Goal: Transaction & Acquisition: Purchase product/service

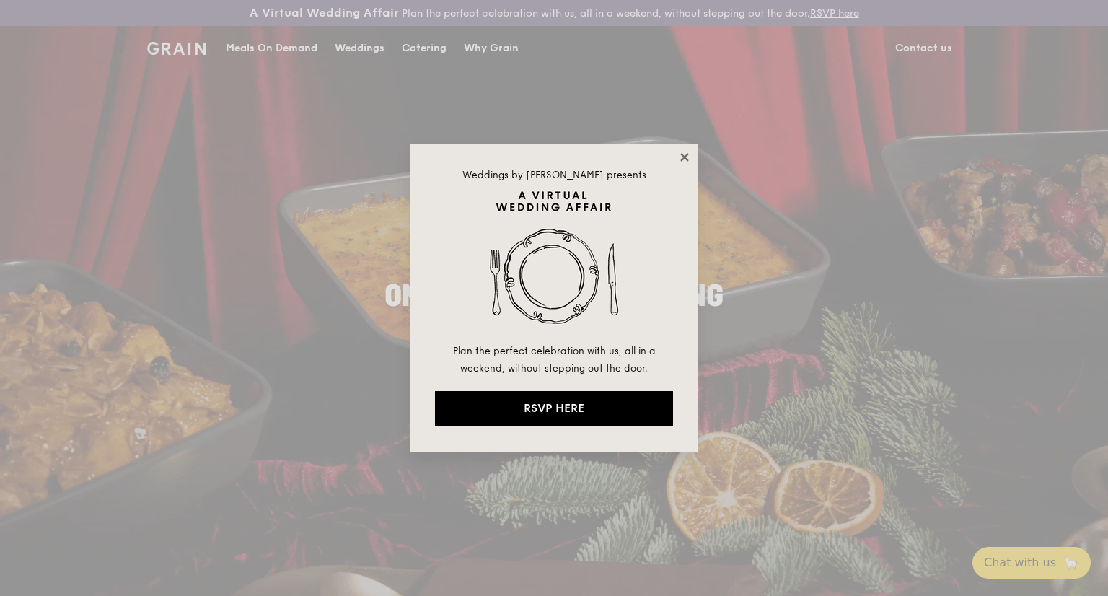
click at [686, 155] on icon at bounding box center [684, 157] width 8 height 8
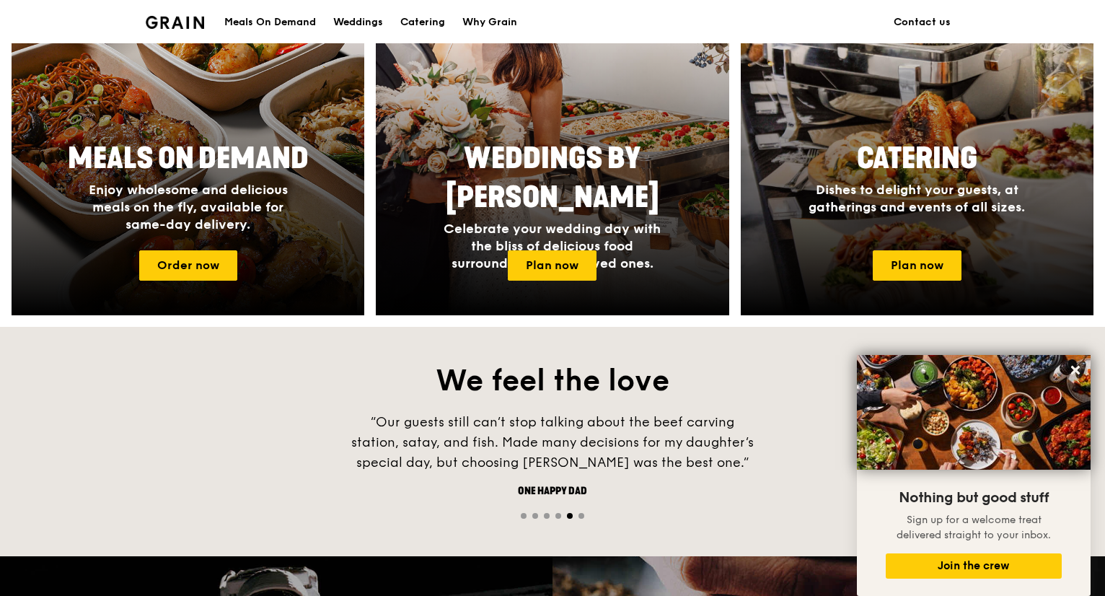
scroll to position [649, 0]
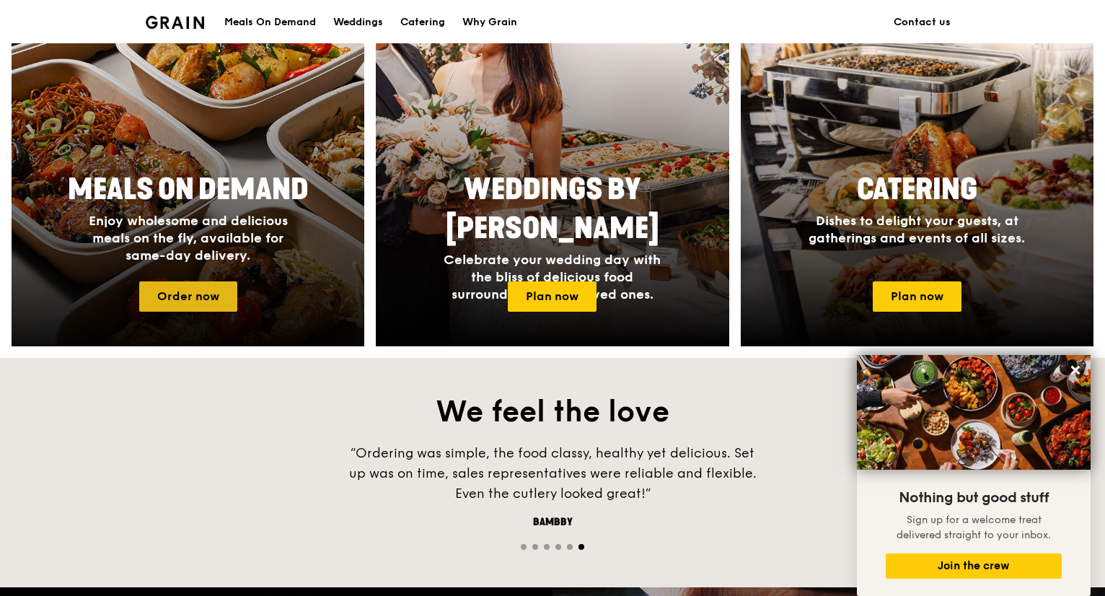
click at [198, 296] on link "Order now" at bounding box center [188, 296] width 98 height 30
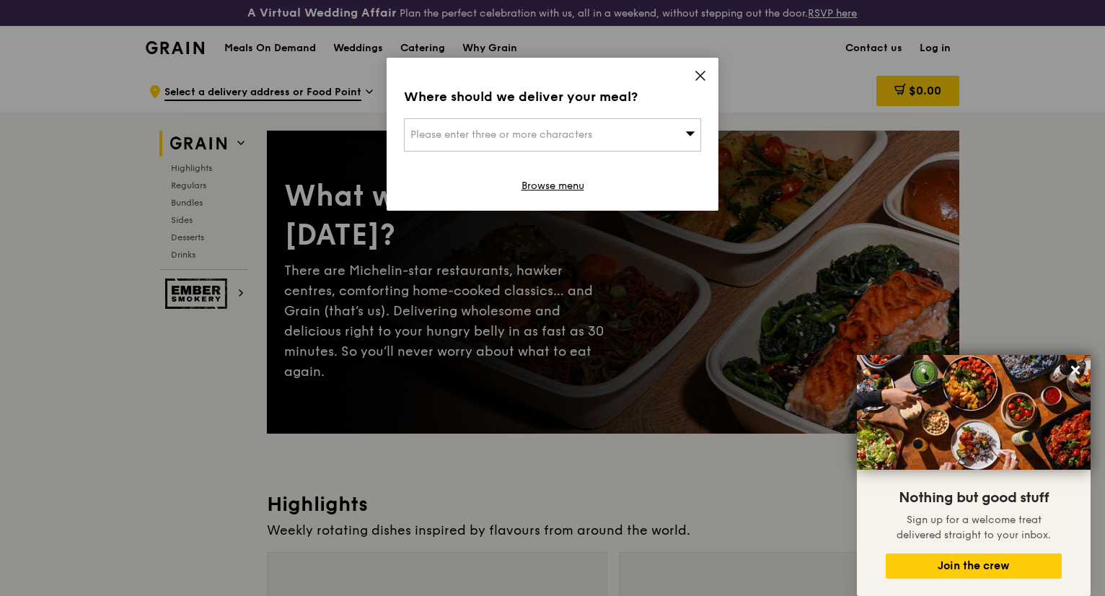
click at [704, 73] on icon at bounding box center [700, 75] width 13 height 13
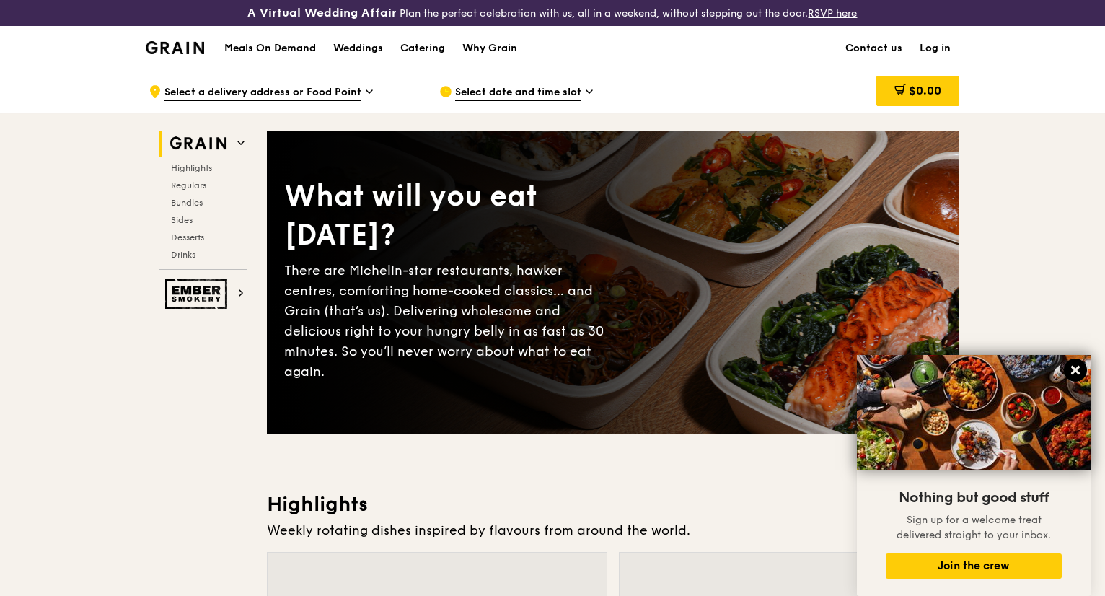
click at [1075, 369] on icon at bounding box center [1075, 370] width 9 height 9
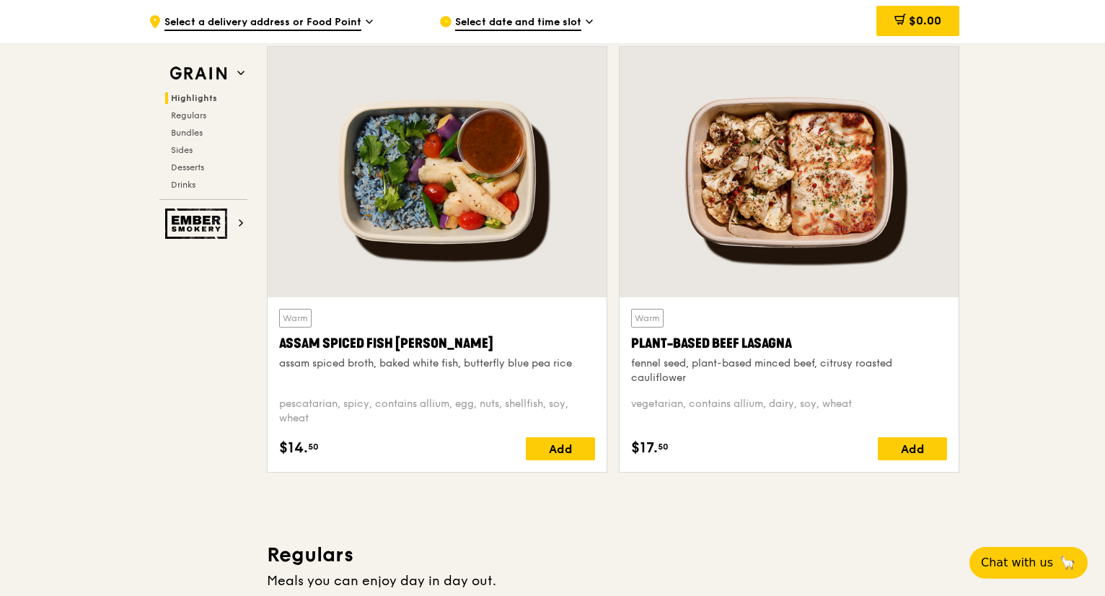
scroll to position [361, 0]
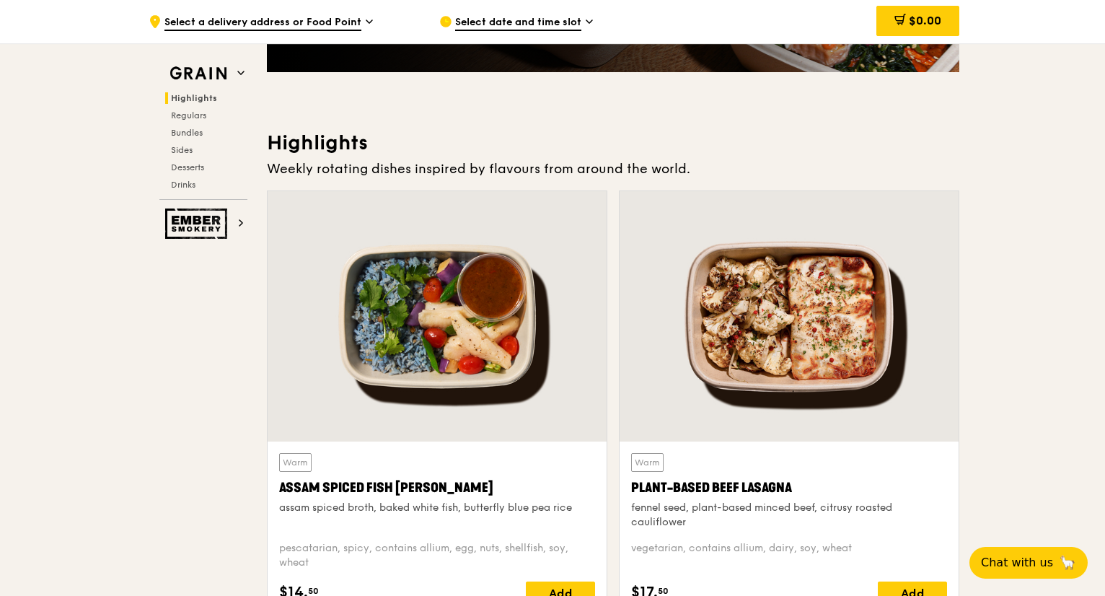
click at [578, 27] on span "Select date and time slot" at bounding box center [518, 23] width 126 height 16
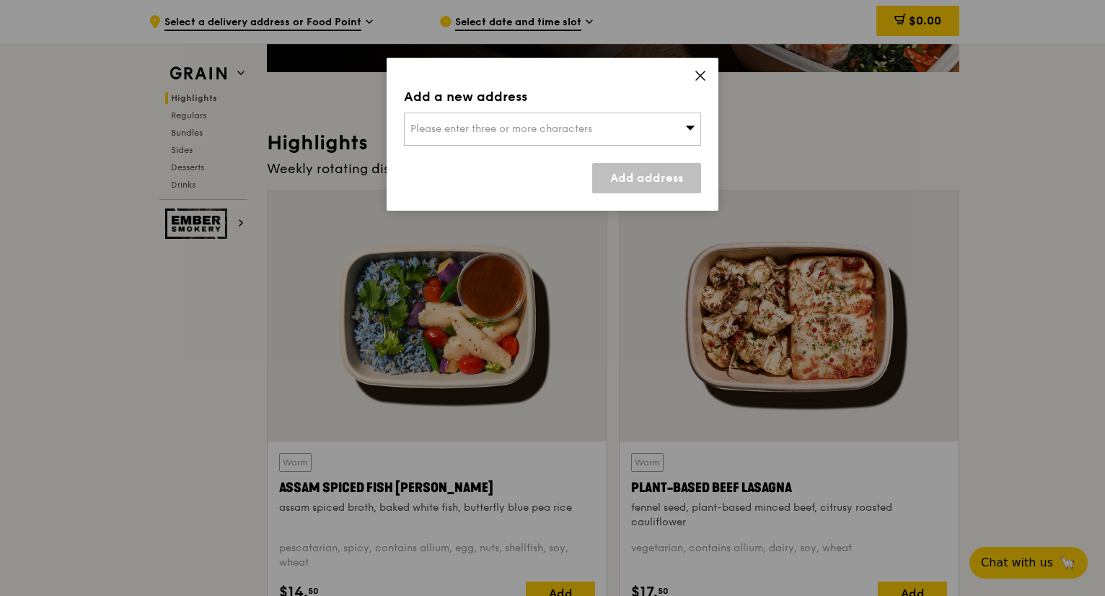
click at [684, 127] on div "Please enter three or more characters" at bounding box center [552, 129] width 297 height 33
click at [516, 159] on li "Please enter 3 or more characters" at bounding box center [553, 158] width 296 height 26
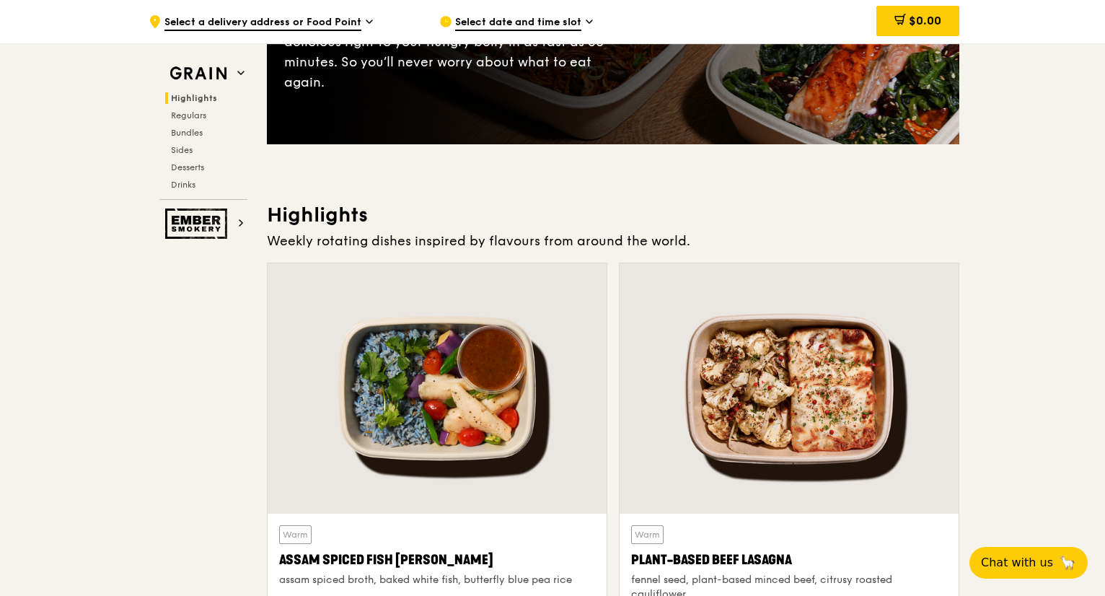
scroll to position [505, 0]
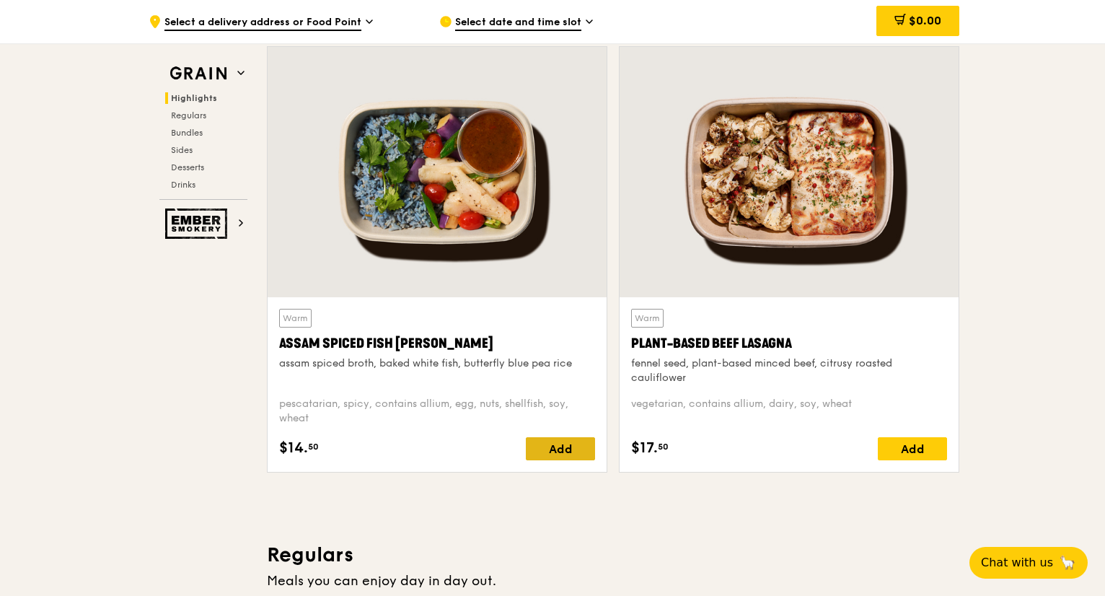
click at [563, 451] on div "Add" at bounding box center [560, 448] width 69 height 23
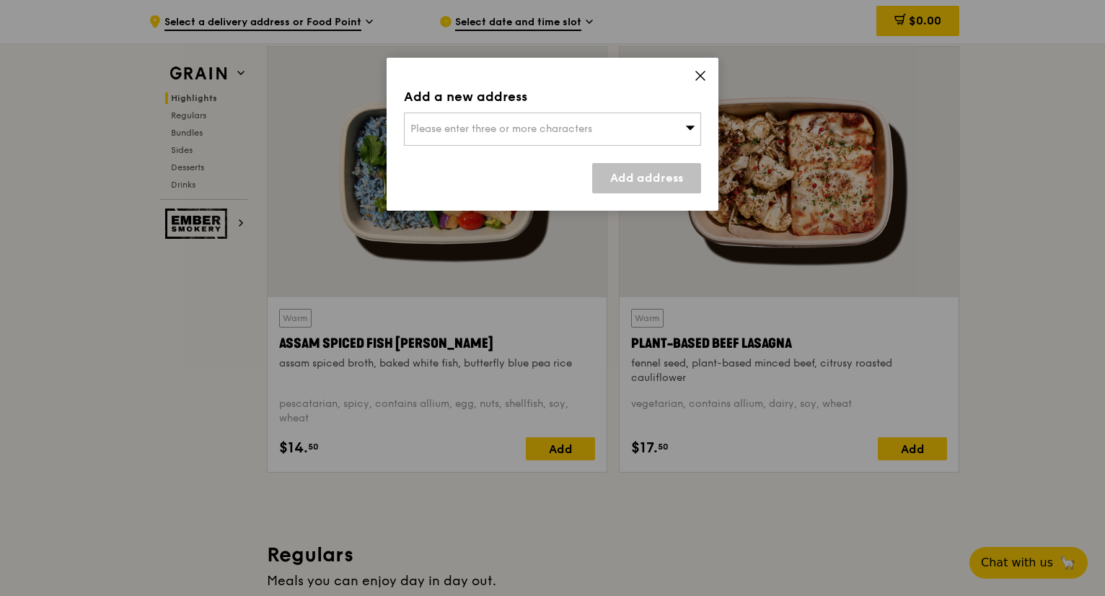
click at [695, 130] on div "Please enter three or more characters" at bounding box center [552, 129] width 297 height 33
click at [520, 160] on li "Please enter 3 or more characters" at bounding box center [553, 158] width 296 height 26
click at [522, 159] on li "Please enter 3 or more characters" at bounding box center [553, 158] width 296 height 26
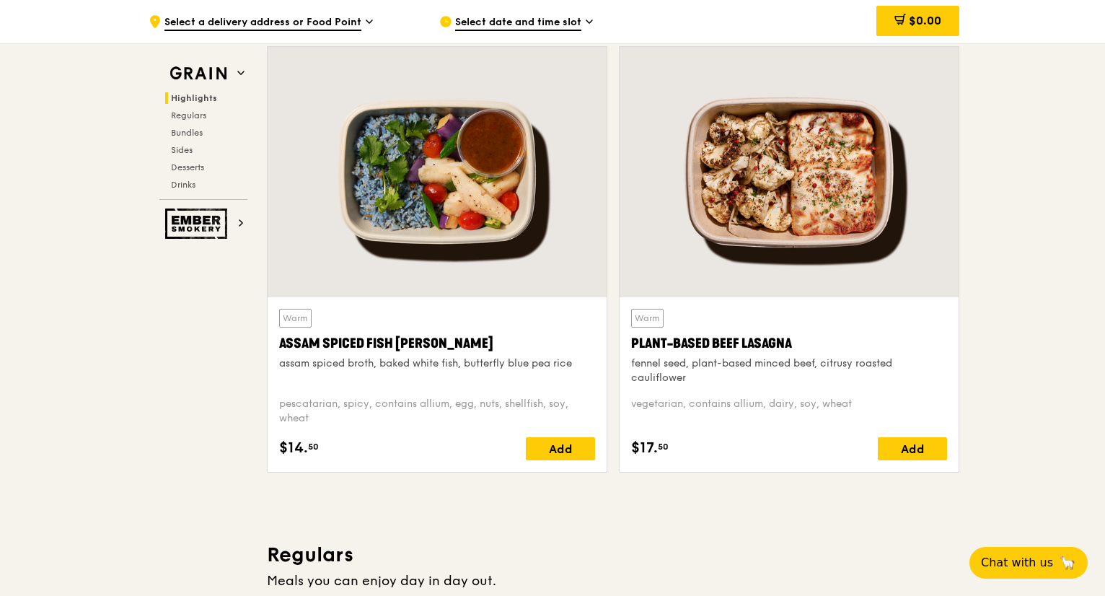
click at [418, 332] on div "Warm Assam Spiced Fish Curry assam spiced broth, baked white fish, butterfly bl…" at bounding box center [437, 347] width 316 height 76
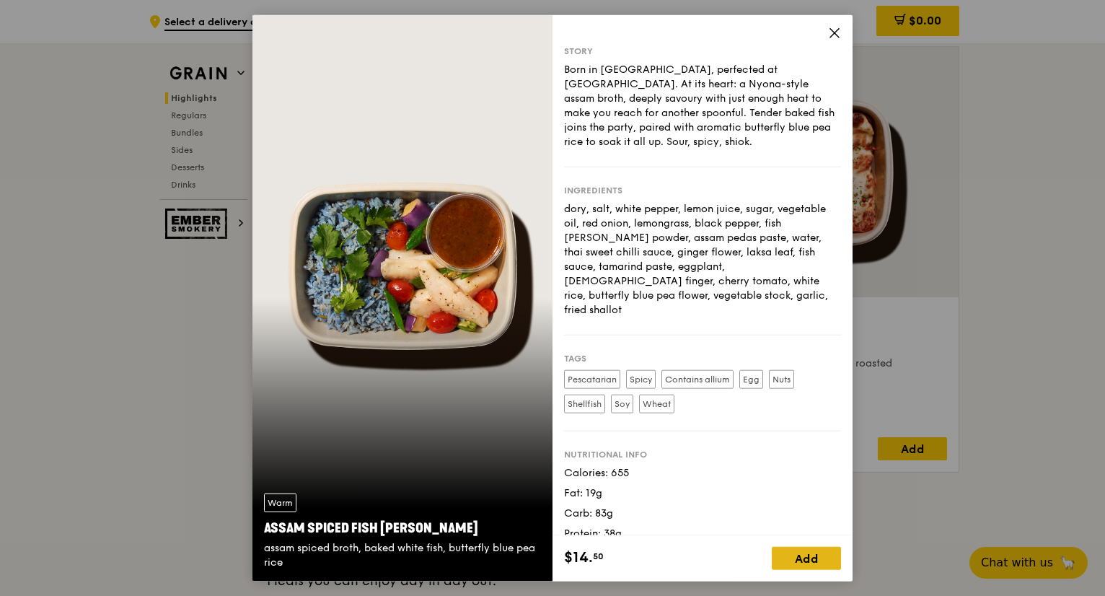
click at [789, 559] on div "Add" at bounding box center [806, 557] width 69 height 23
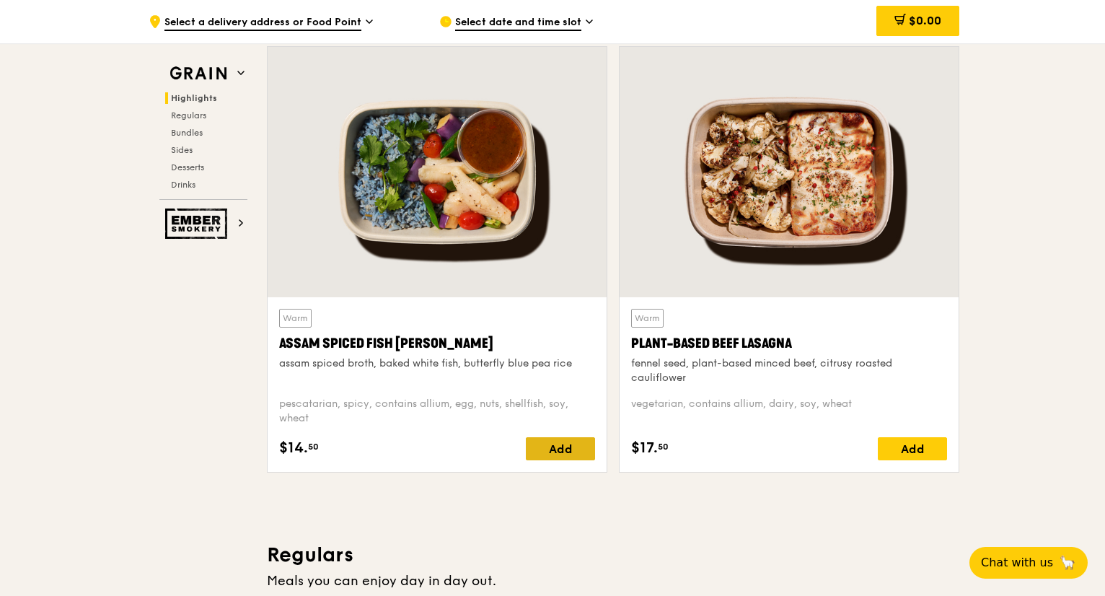
click at [573, 456] on div "Add" at bounding box center [560, 448] width 69 height 23
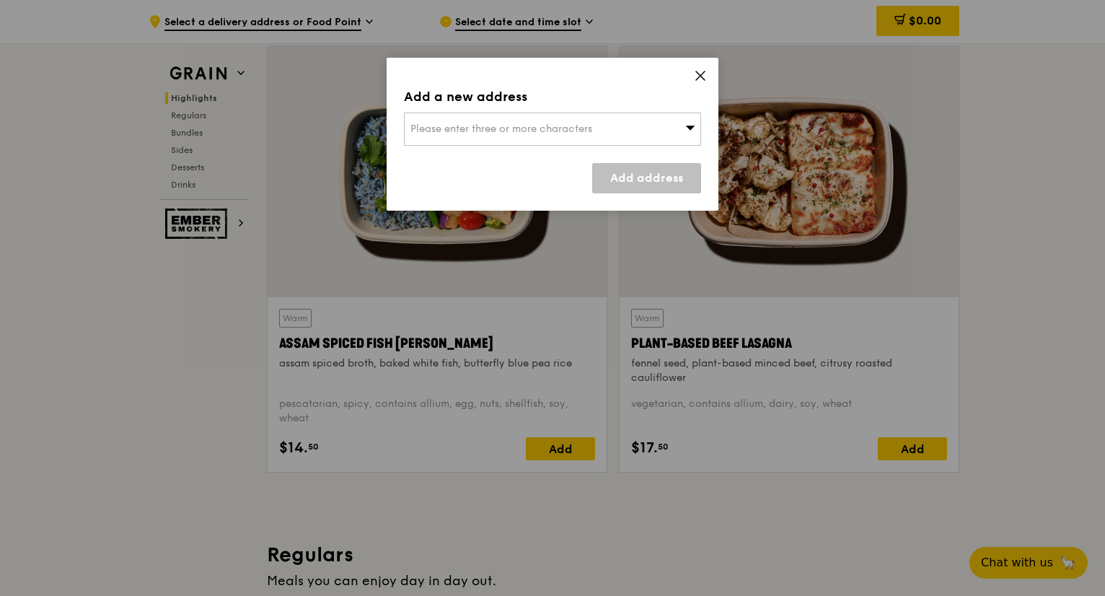
click at [598, 131] on div "Please enter three or more characters" at bounding box center [552, 129] width 297 height 33
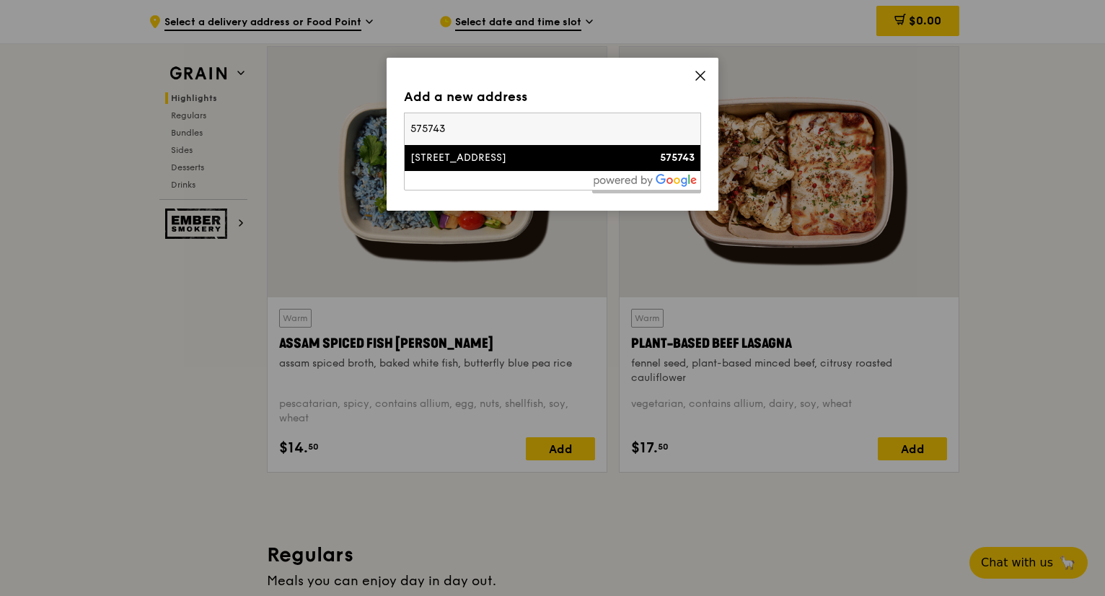
type input "575743"
click at [568, 168] on li "4 Shunfu Road 575743" at bounding box center [553, 158] width 296 height 26
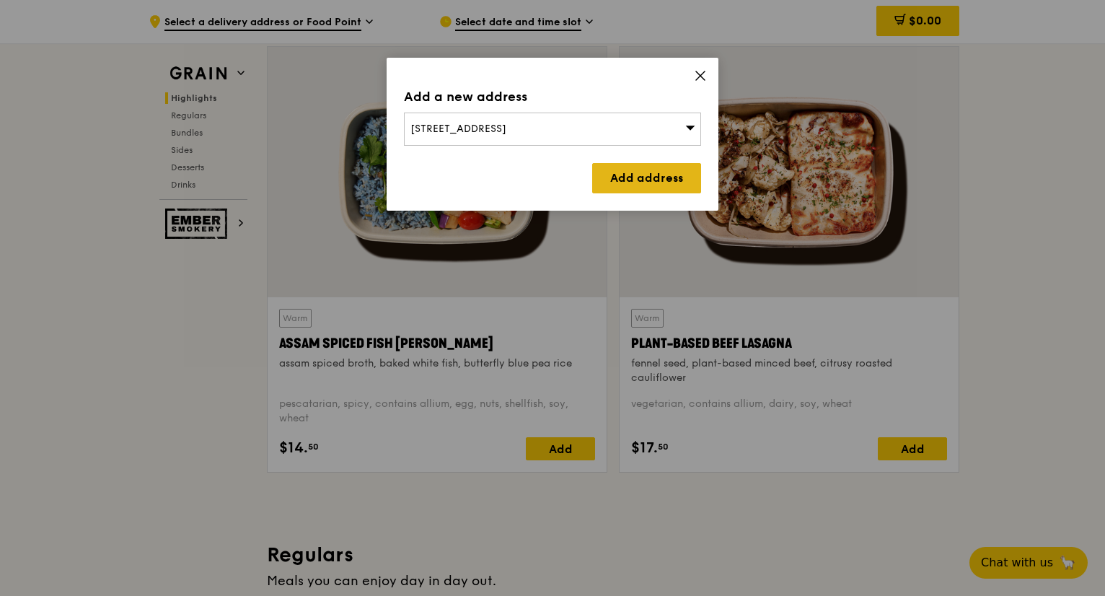
click at [659, 182] on link "Add address" at bounding box center [646, 178] width 109 height 30
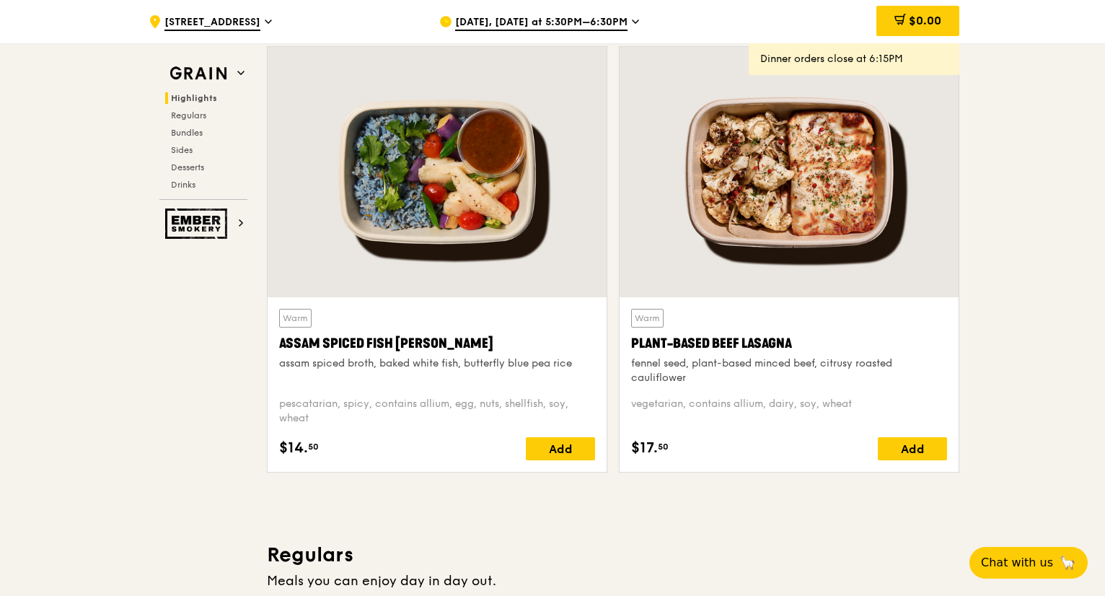
click at [632, 22] on icon at bounding box center [635, 21] width 6 height 3
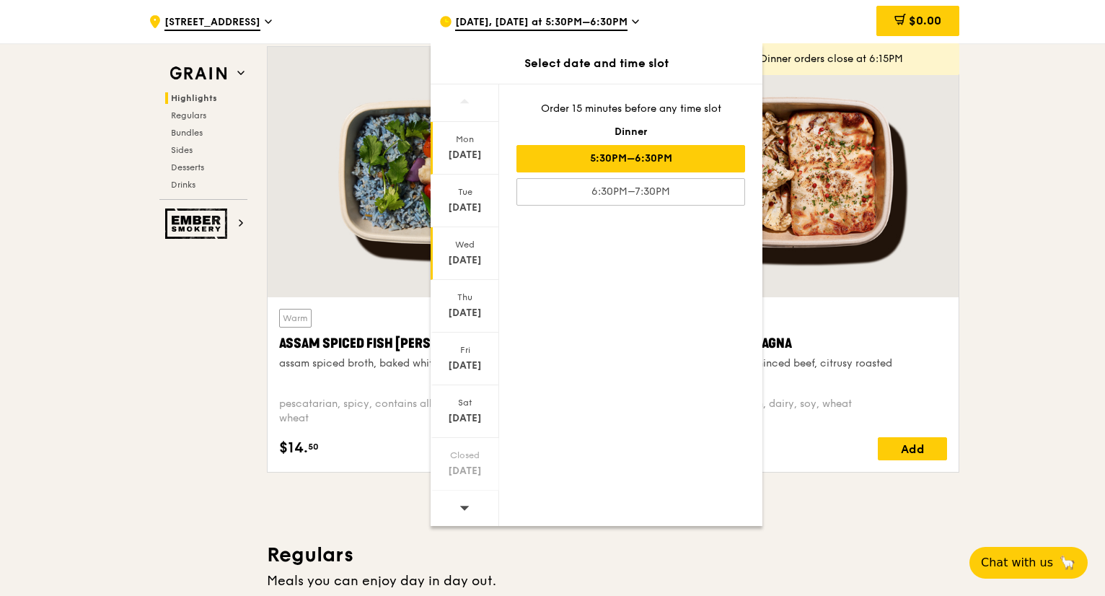
scroll to position [1, 0]
click at [470, 508] on div at bounding box center [465, 508] width 69 height 37
click at [467, 151] on div "Sep 29" at bounding box center [465, 154] width 64 height 14
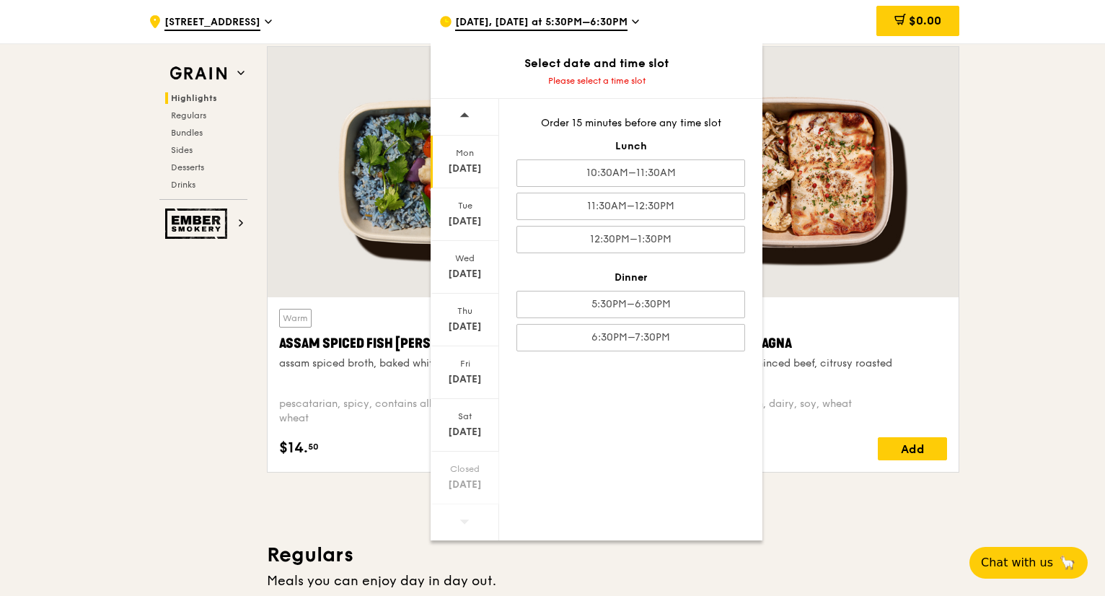
click at [480, 165] on div "Sep 29" at bounding box center [465, 169] width 64 height 14
click at [464, 156] on div "Mon" at bounding box center [465, 153] width 64 height 12
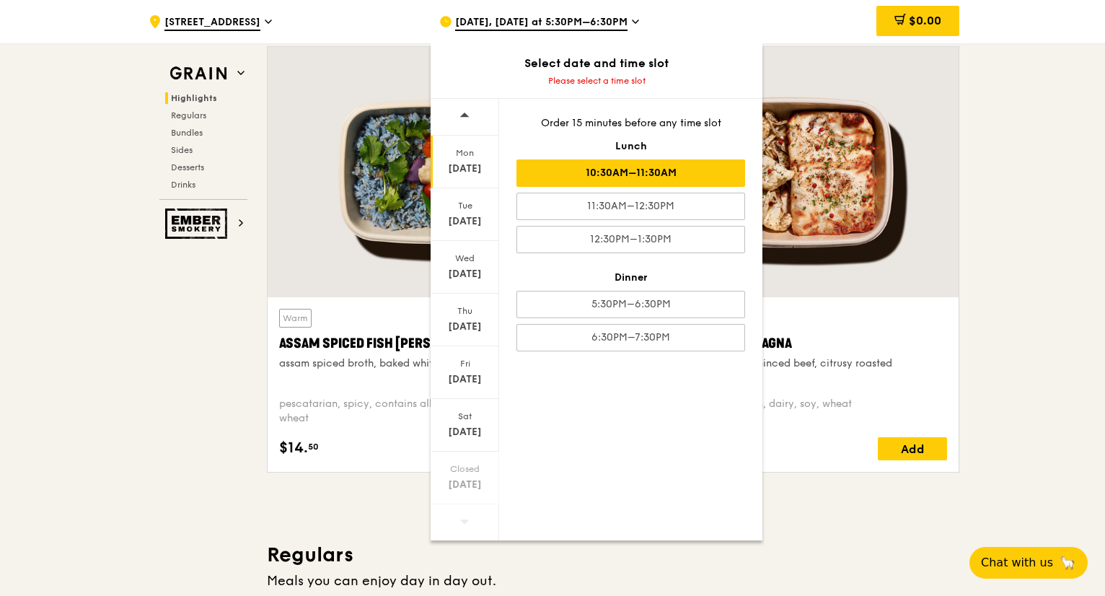
click at [604, 175] on div "10:30AM–11:30AM" at bounding box center [630, 172] width 229 height 27
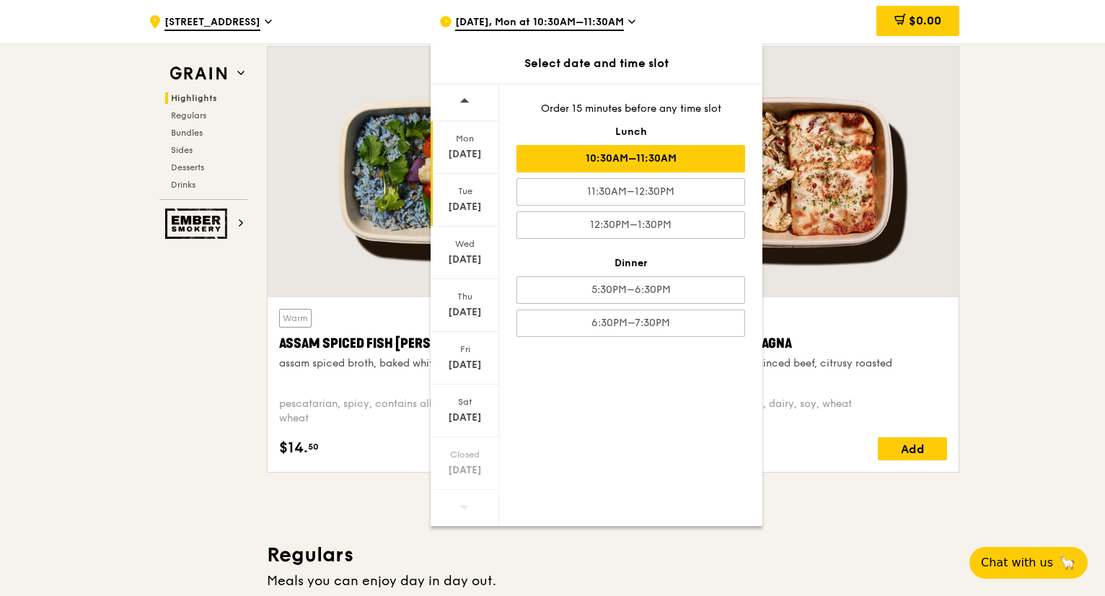
click at [464, 210] on div "Sep 30" at bounding box center [465, 207] width 64 height 14
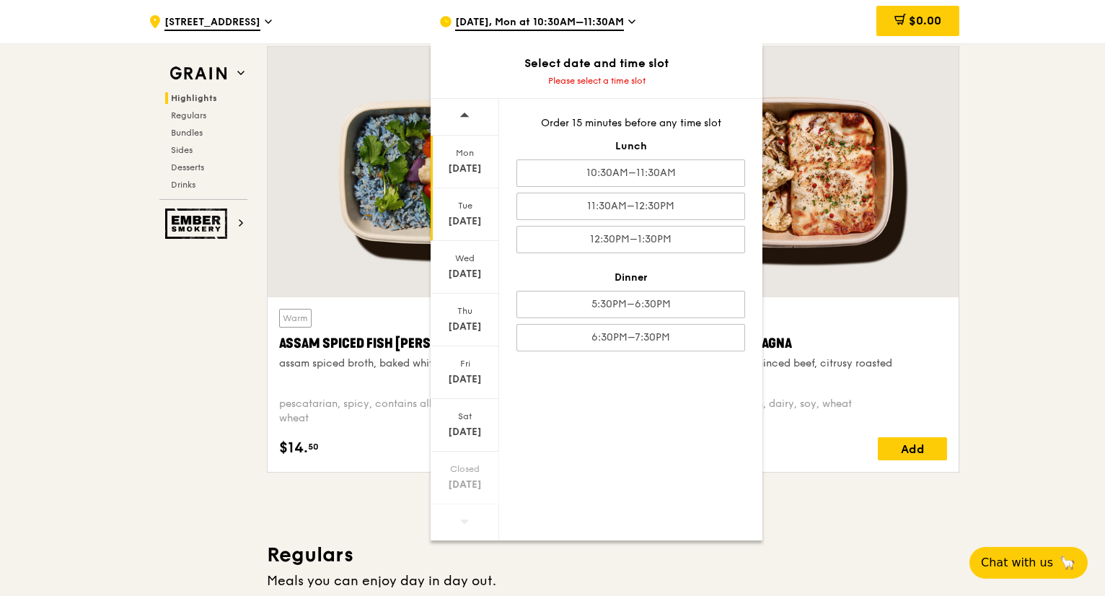
click at [465, 162] on div "Sep 29" at bounding box center [465, 169] width 64 height 14
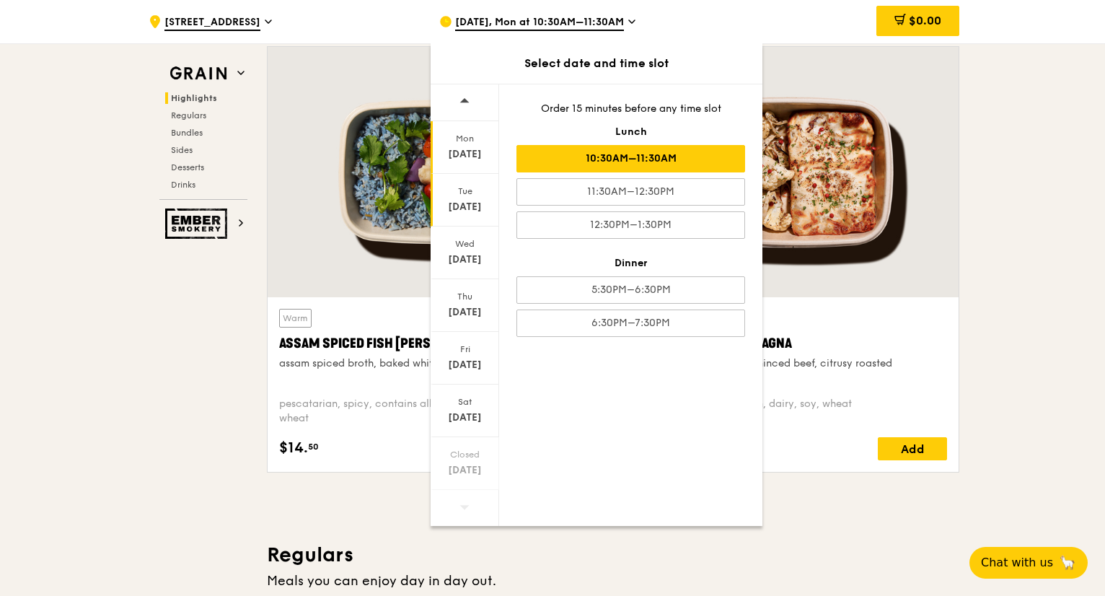
click at [460, 195] on div "Tue" at bounding box center [465, 191] width 64 height 12
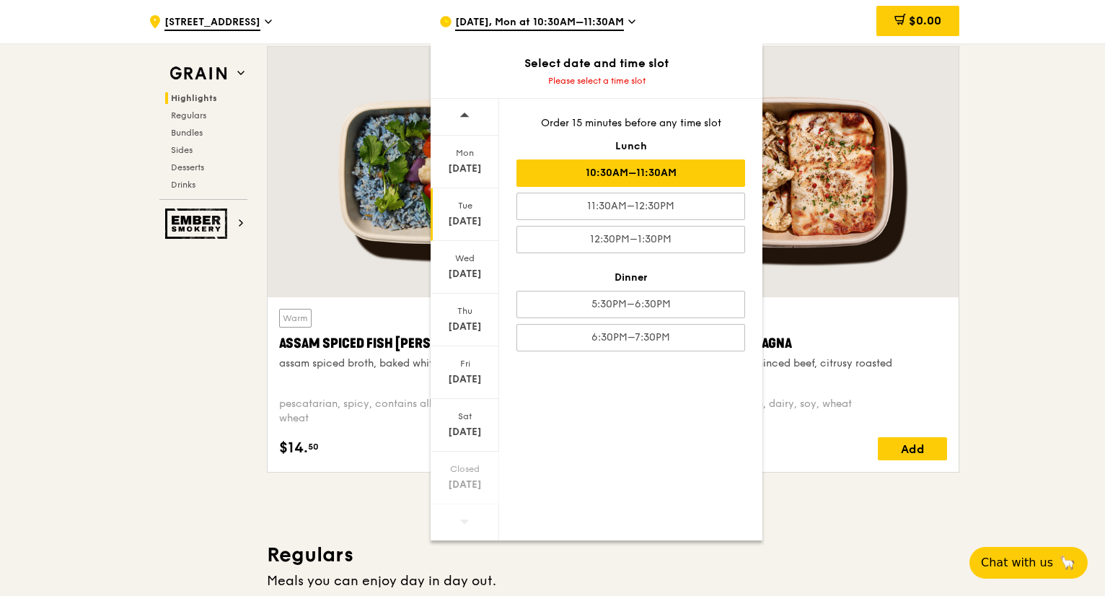
click at [555, 170] on div "10:30AM–11:30AM" at bounding box center [630, 172] width 229 height 27
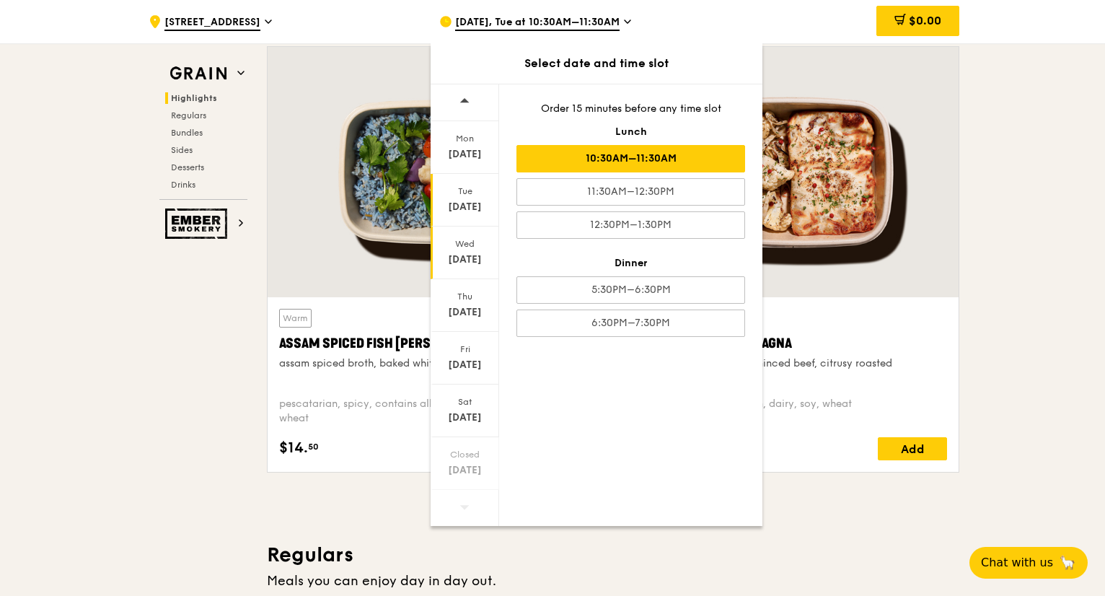
click at [466, 260] on div "Oct 1" at bounding box center [465, 259] width 64 height 14
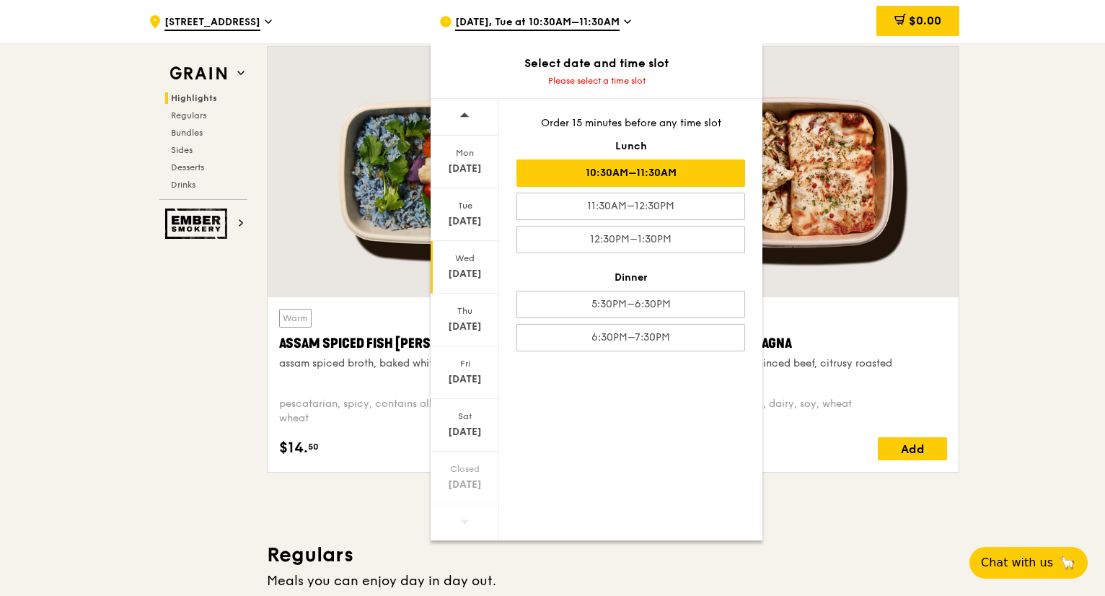
click at [560, 160] on div "10:30AM–11:30AM" at bounding box center [630, 172] width 229 height 27
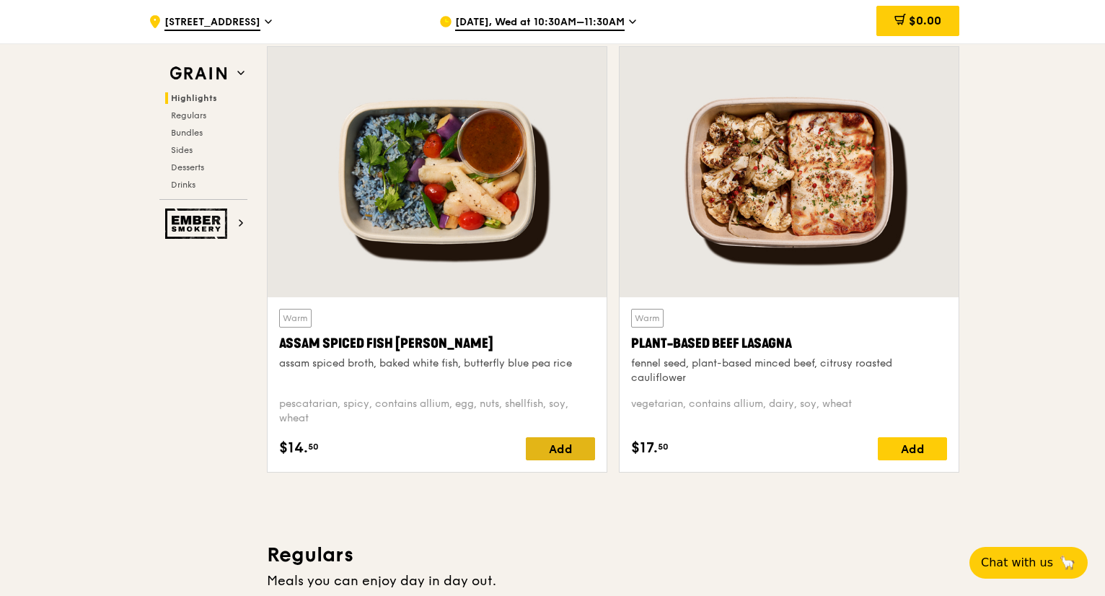
click at [559, 446] on div "Add" at bounding box center [560, 448] width 69 height 23
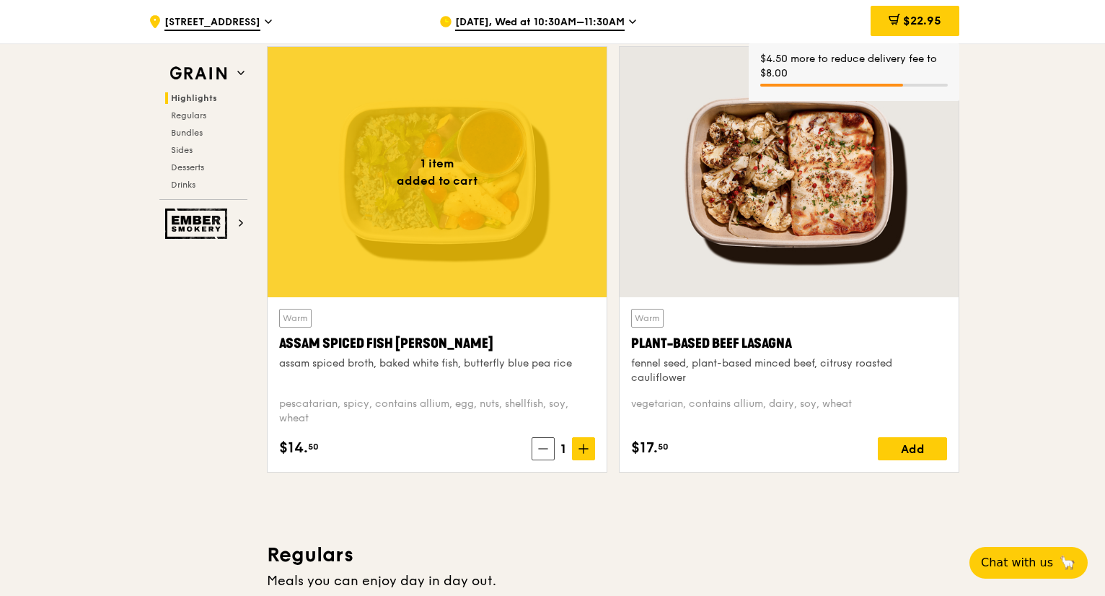
click at [617, 20] on span "Oct 1, Wed at 10:30AM–11:30AM" at bounding box center [539, 23] width 169 height 16
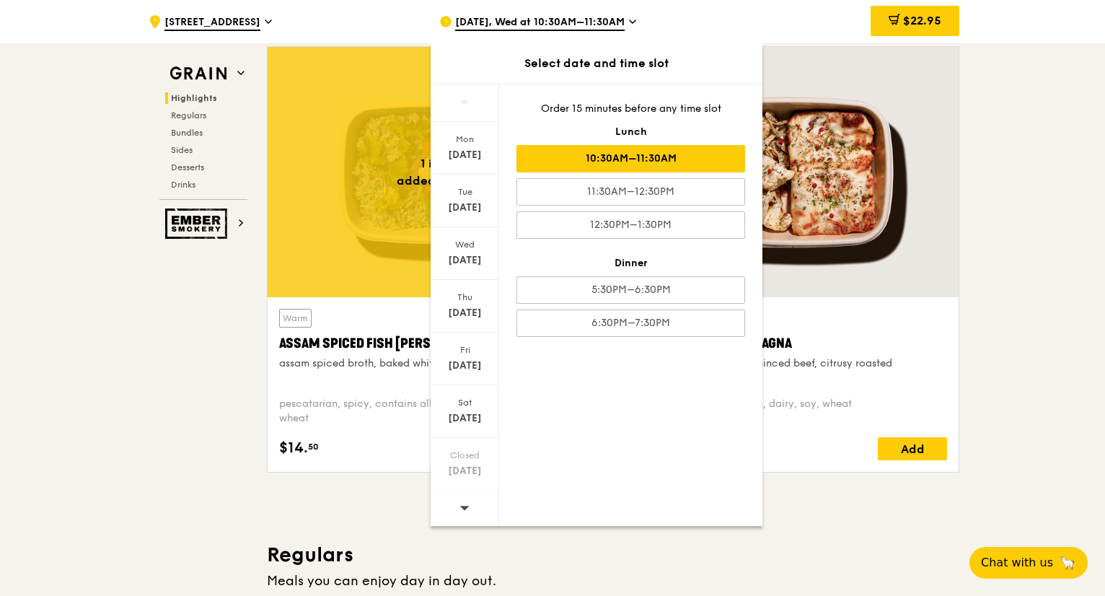
click at [473, 512] on div at bounding box center [465, 508] width 69 height 37
click at [473, 511] on div at bounding box center [465, 508] width 69 height 37
click at [474, 165] on div "Mon Sep 29" at bounding box center [465, 148] width 69 height 53
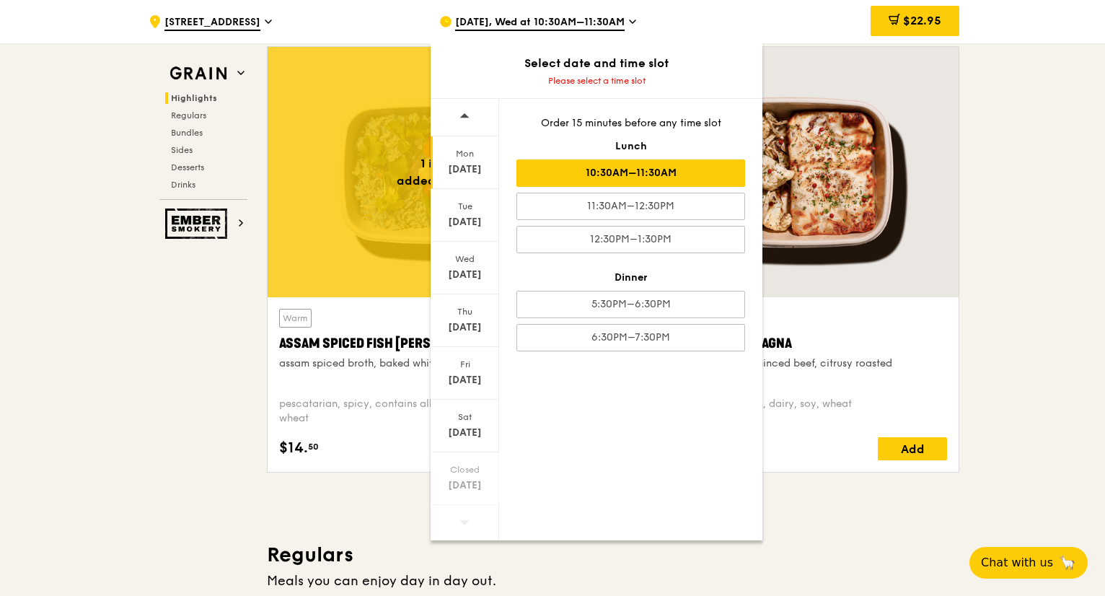
click at [548, 174] on div "10:30AM–11:30AM" at bounding box center [630, 172] width 229 height 27
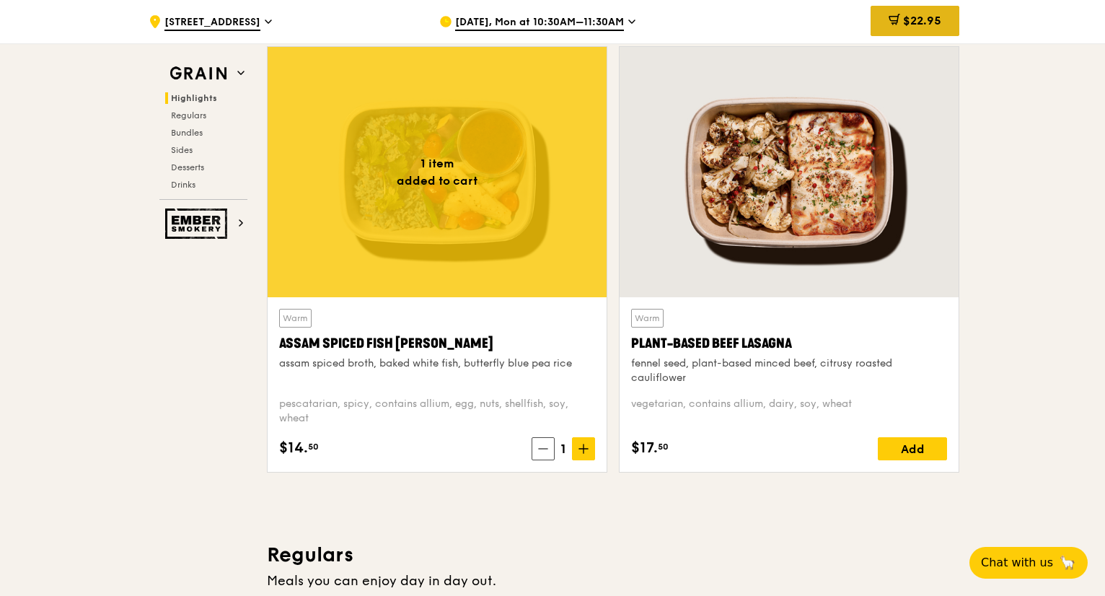
click at [927, 12] on div "$22.95" at bounding box center [914, 21] width 89 height 30
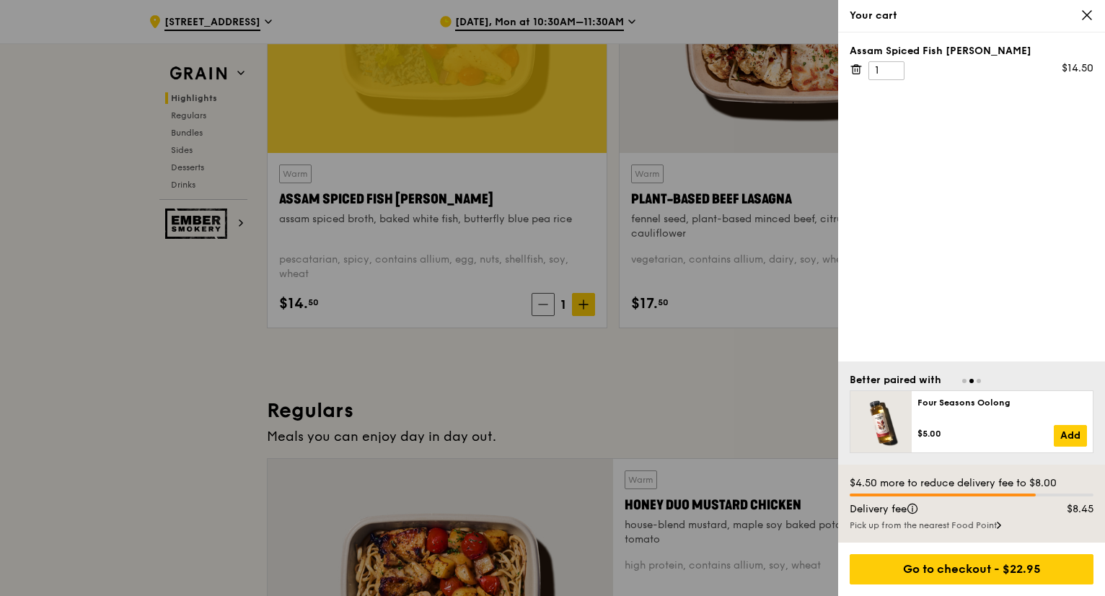
scroll to position [505, 0]
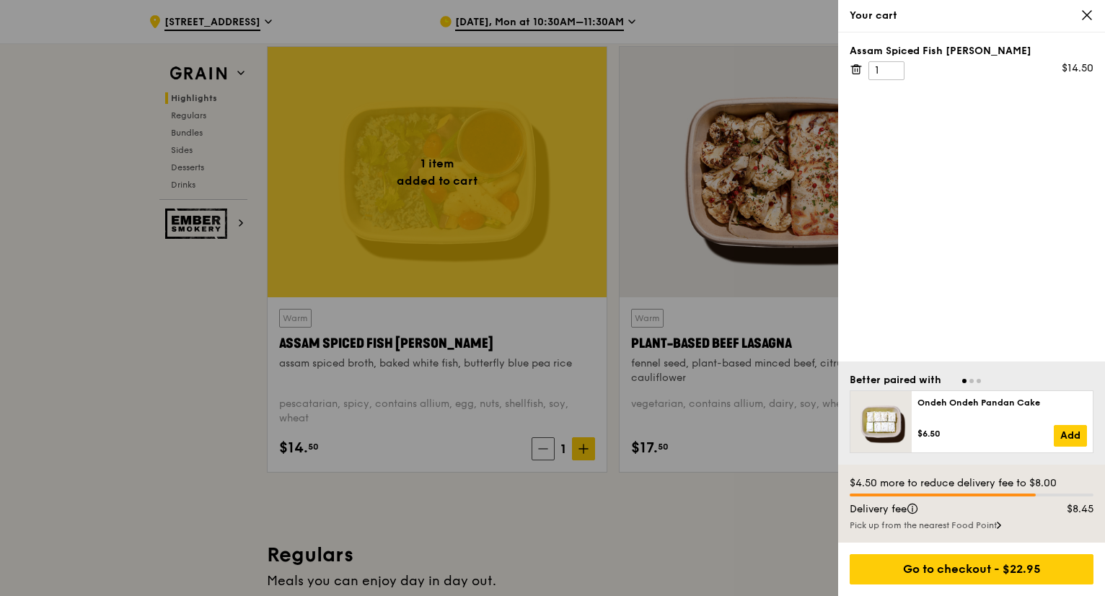
click at [1085, 18] on icon at bounding box center [1087, 15] width 9 height 9
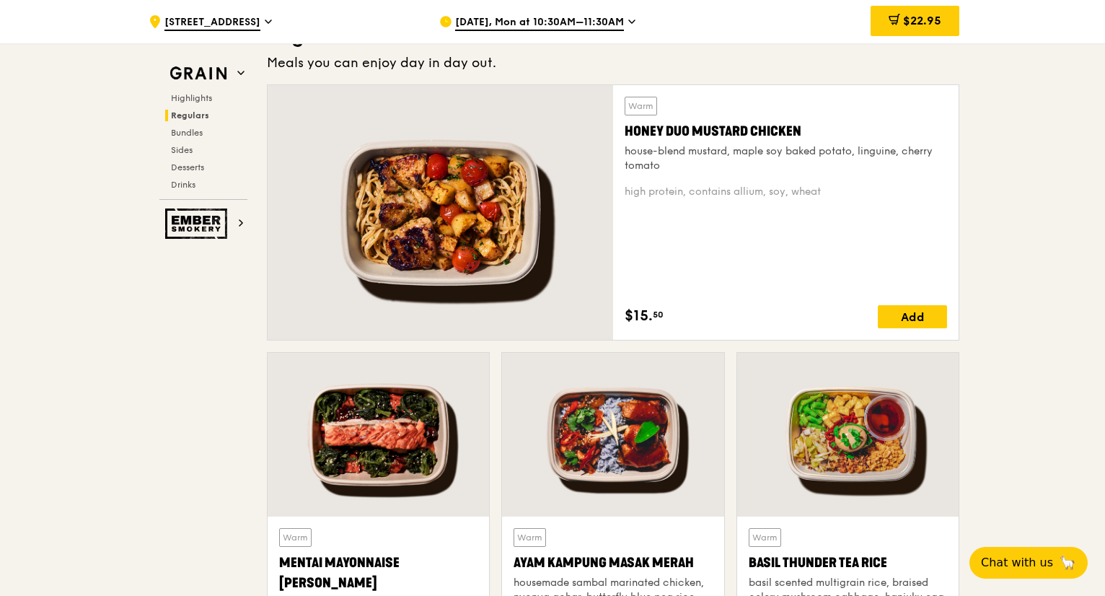
scroll to position [1010, 0]
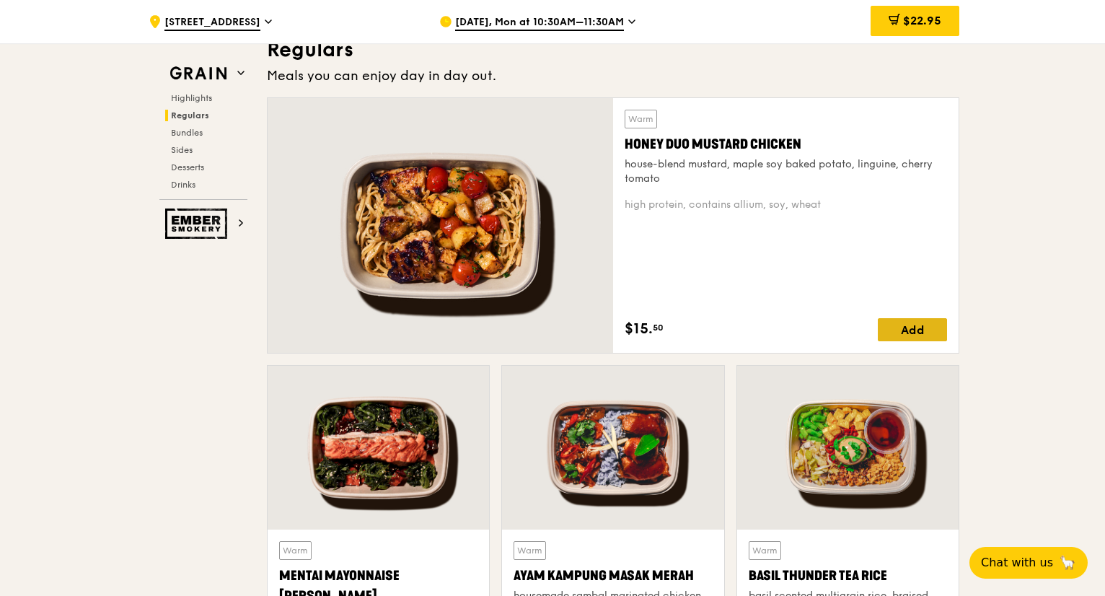
click at [896, 331] on div "Add" at bounding box center [912, 329] width 69 height 23
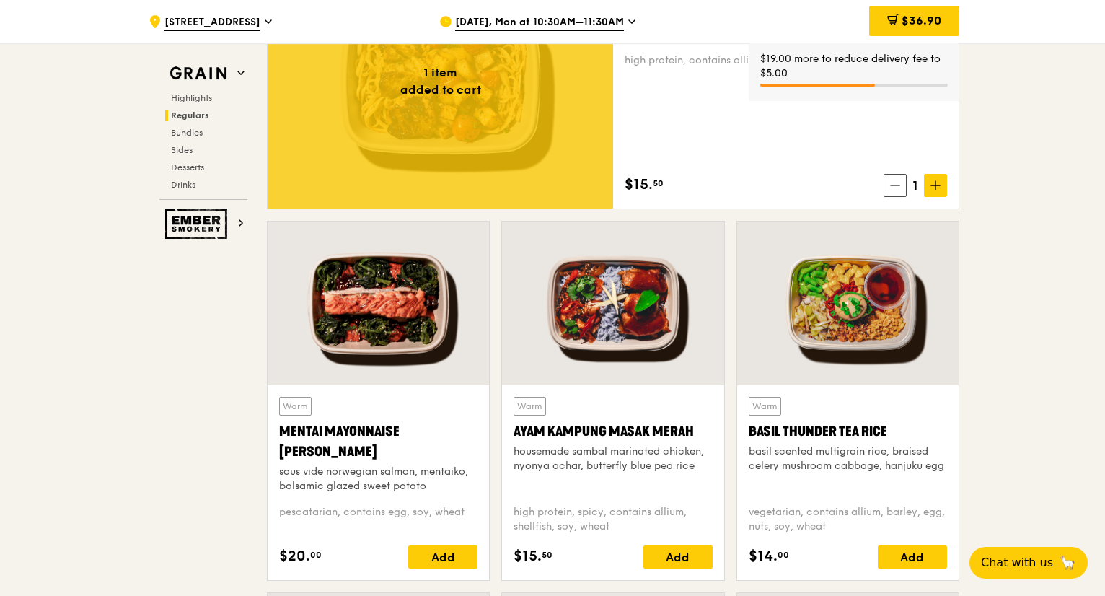
scroll to position [1226, 0]
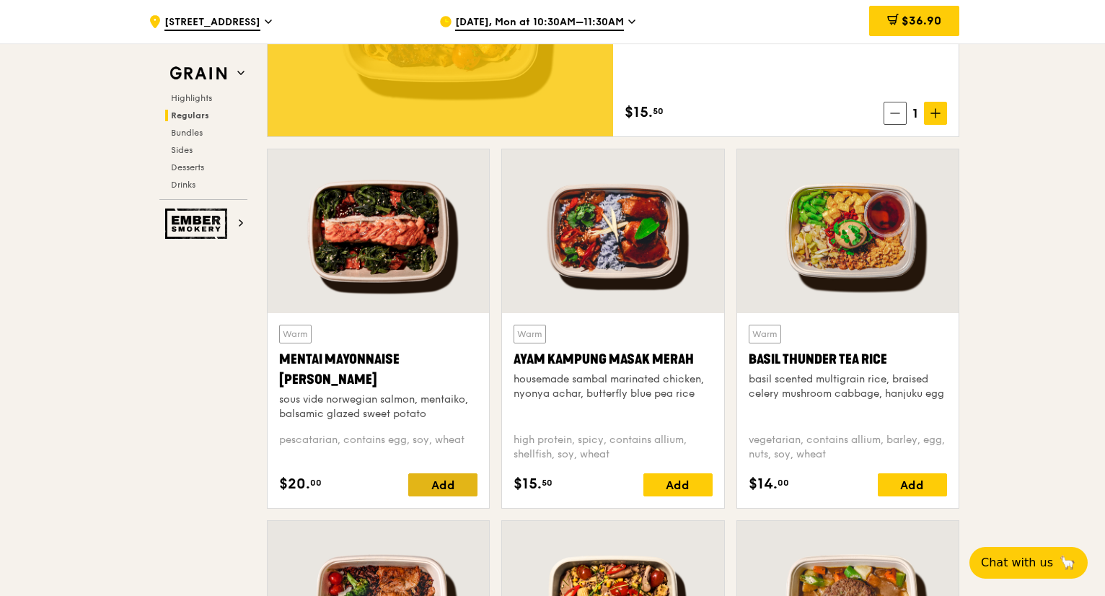
click at [453, 485] on div "Add" at bounding box center [442, 484] width 69 height 23
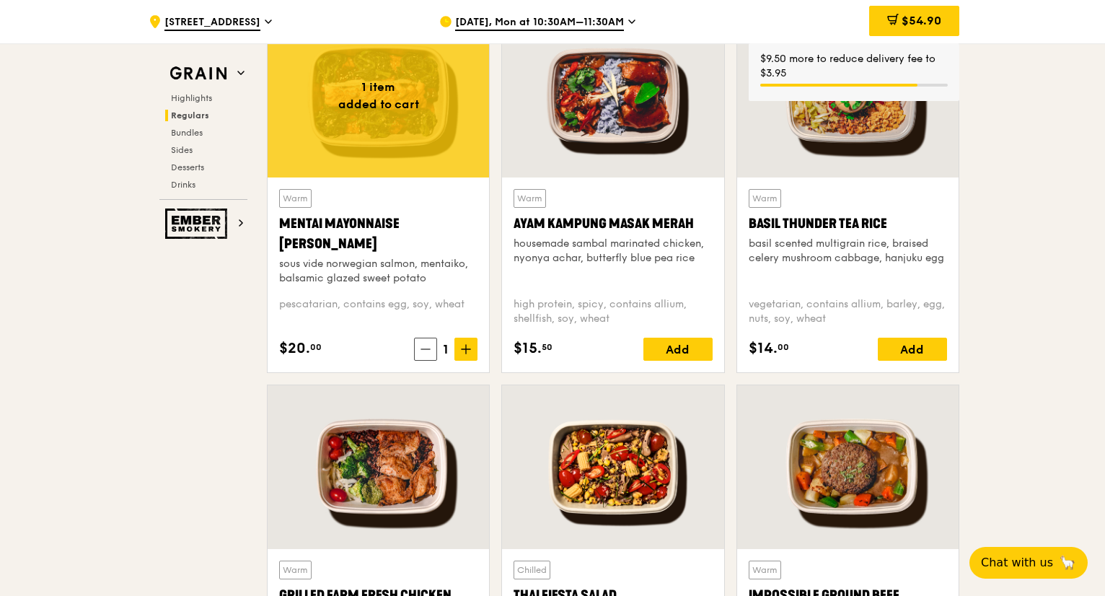
scroll to position [1370, 0]
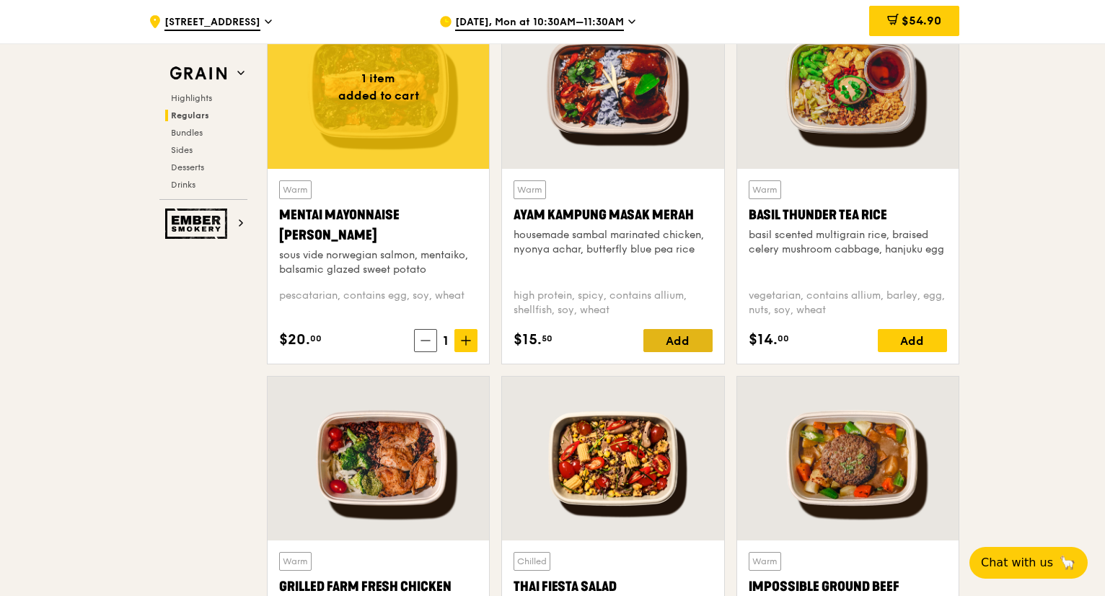
click at [682, 343] on div "Add" at bounding box center [677, 340] width 69 height 23
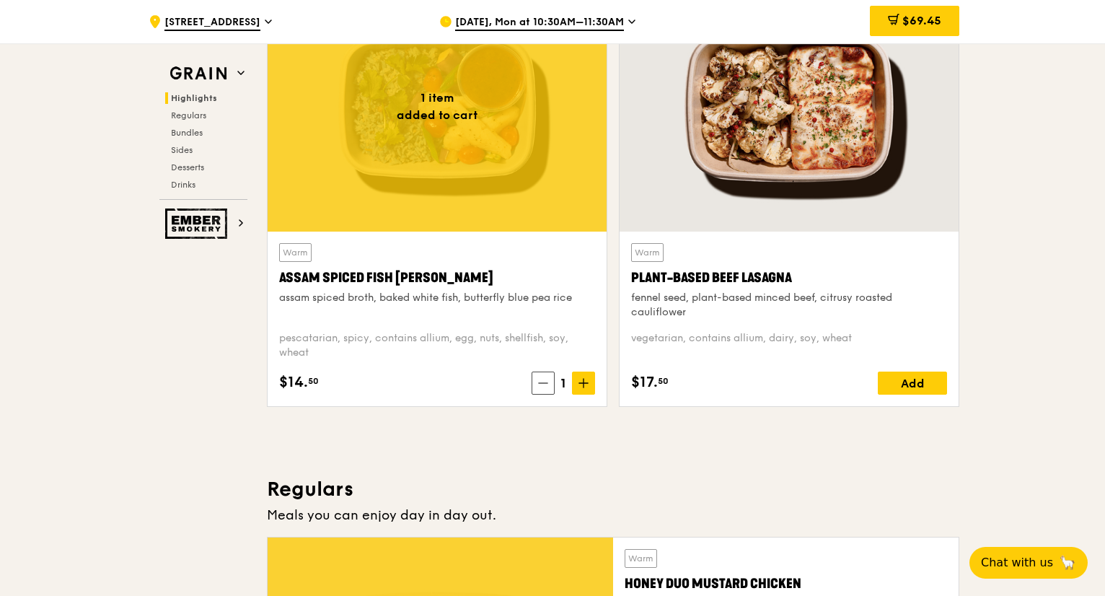
scroll to position [354, 0]
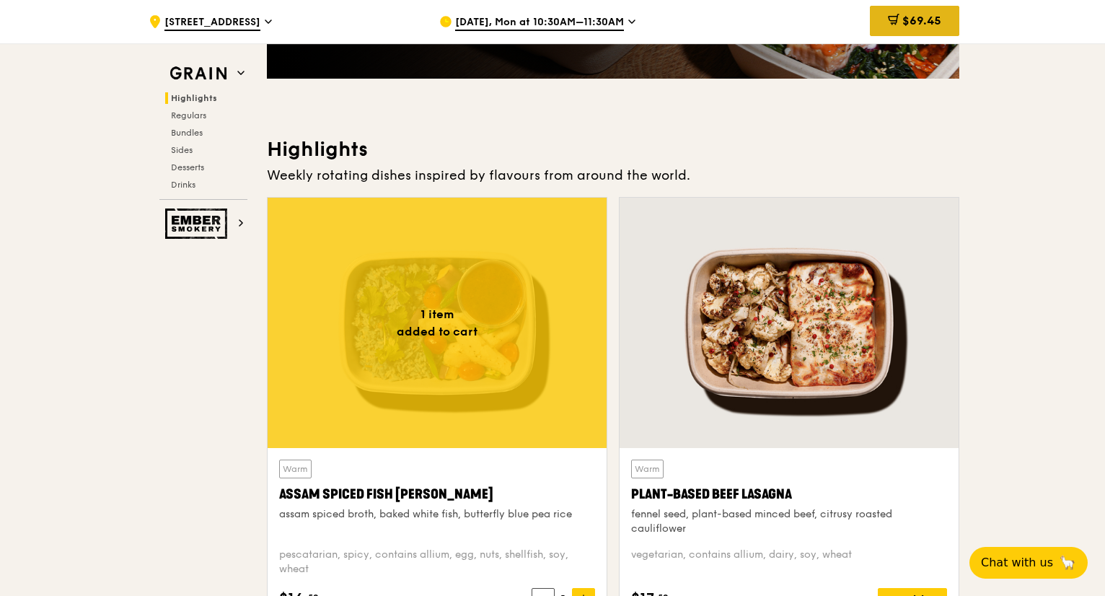
click at [917, 18] on span "$69.45" at bounding box center [921, 21] width 39 height 14
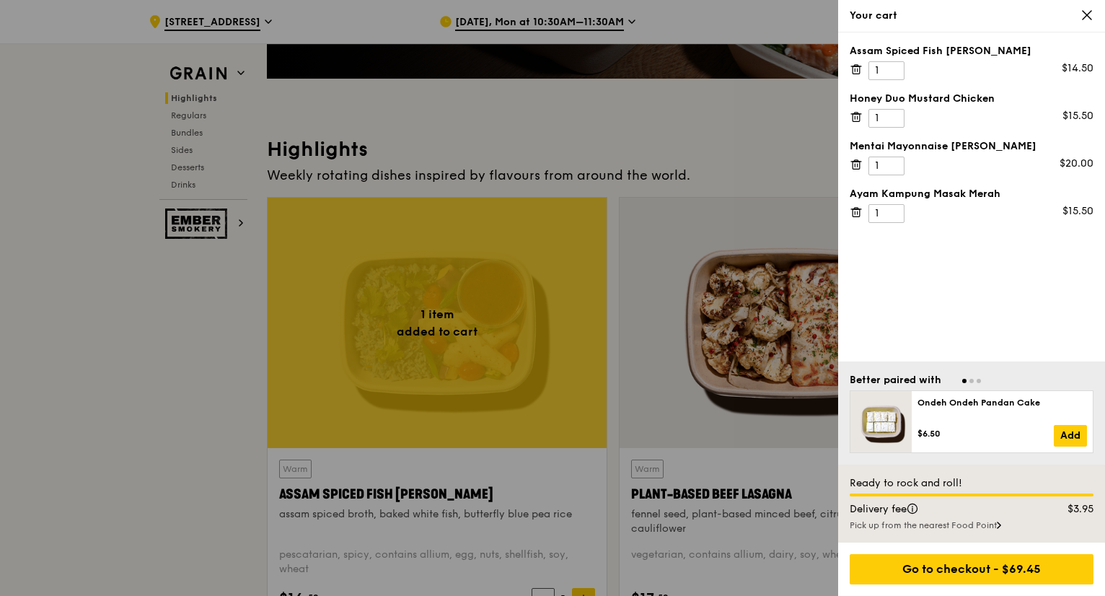
click at [858, 70] on icon at bounding box center [856, 69] width 13 height 13
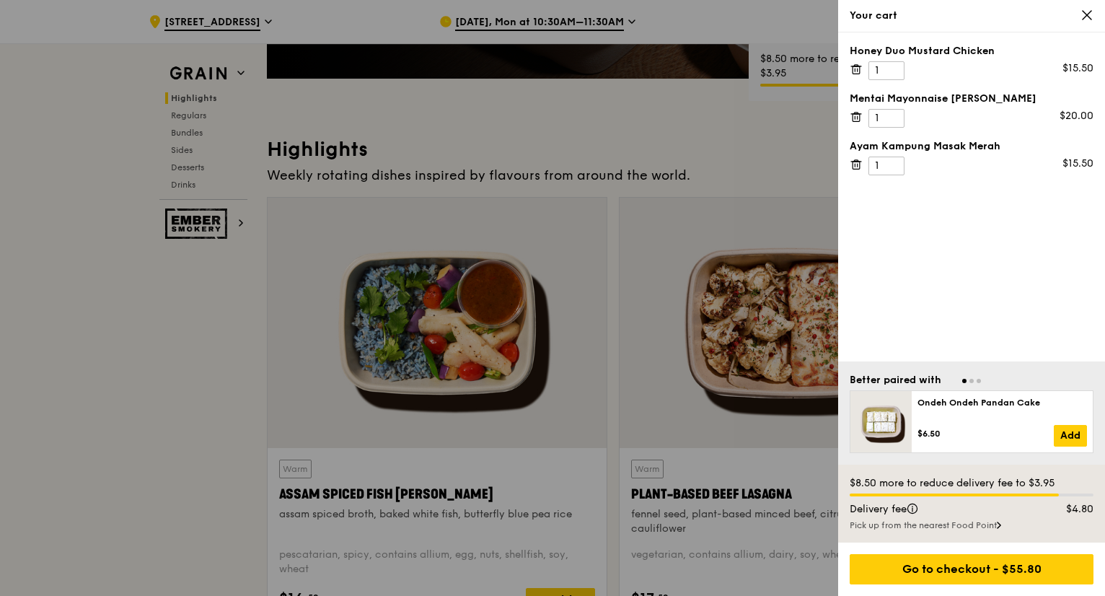
click at [857, 116] on icon at bounding box center [856, 116] width 13 height 13
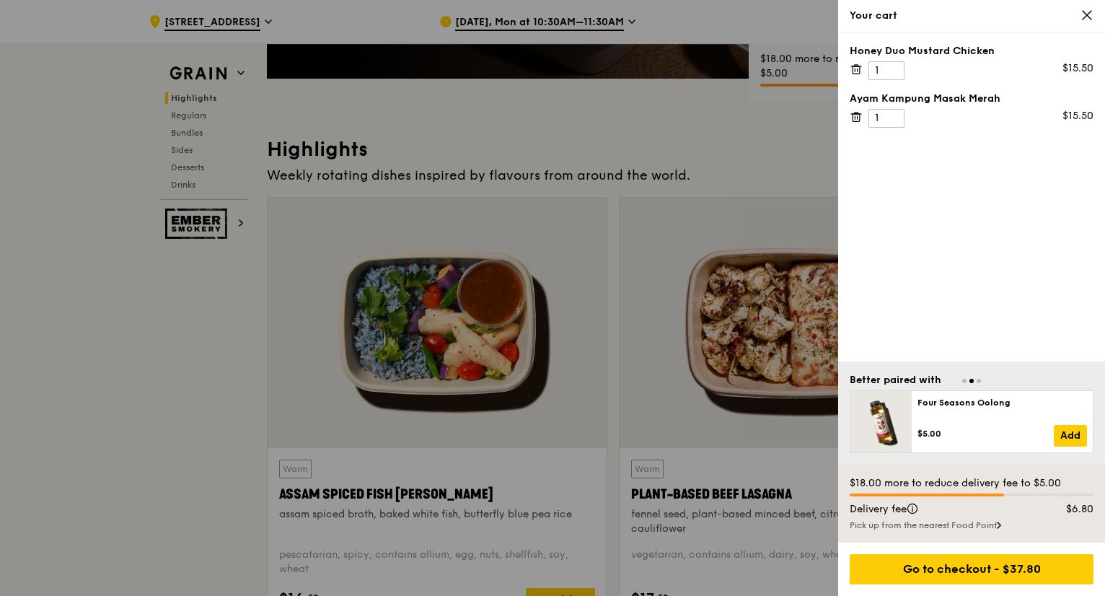
click at [857, 116] on icon at bounding box center [856, 116] width 13 height 13
click at [855, 69] on icon at bounding box center [856, 69] width 13 height 13
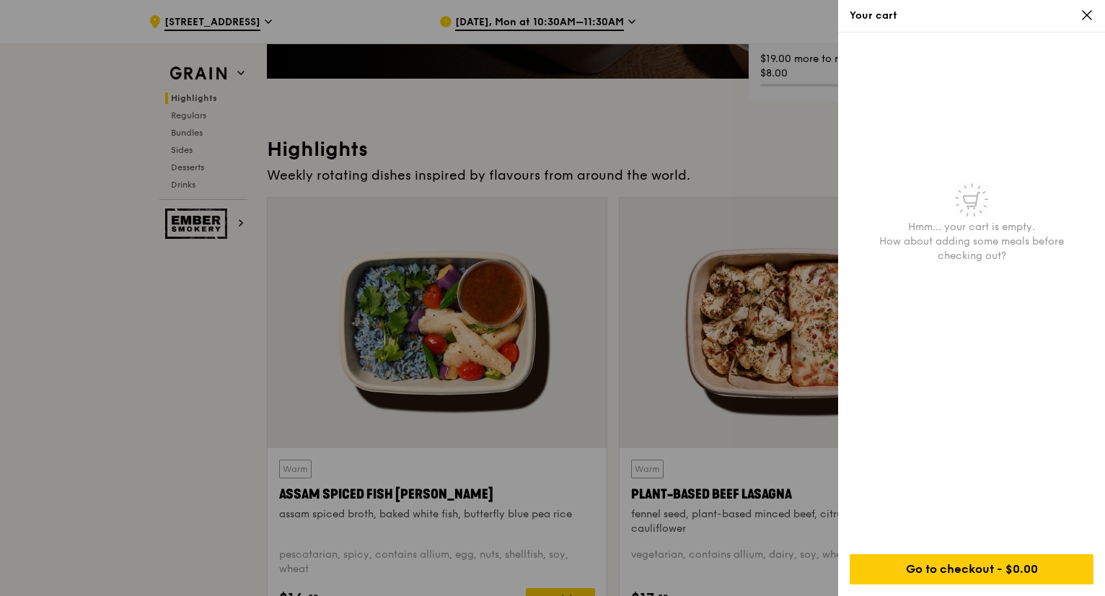
click at [1097, 17] on div "Your cart" at bounding box center [971, 16] width 267 height 32
click at [1092, 17] on icon at bounding box center [1086, 15] width 13 height 13
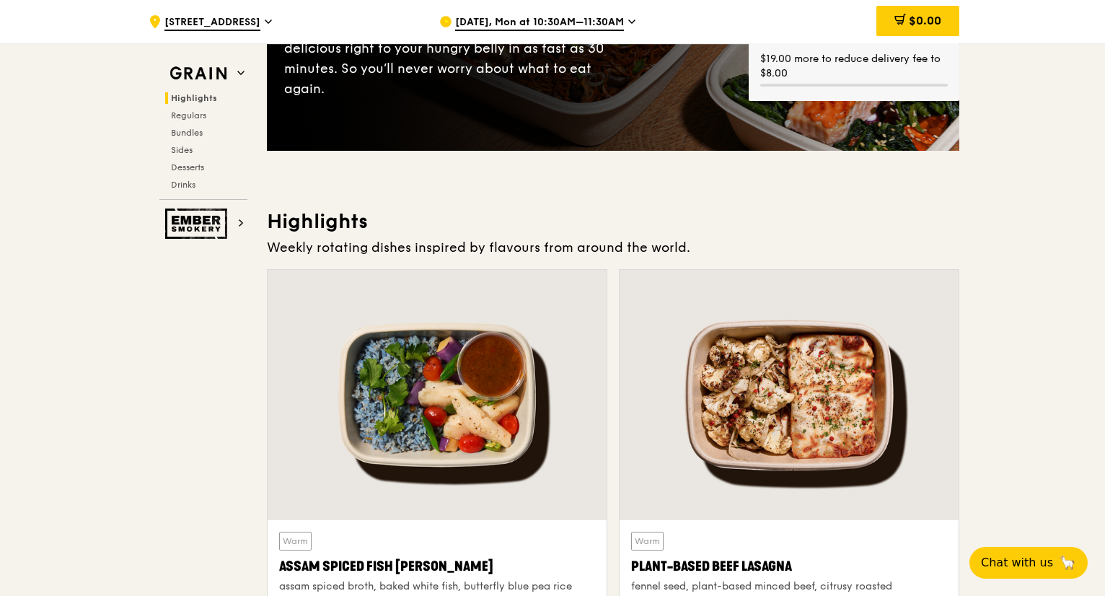
scroll to position [643, 0]
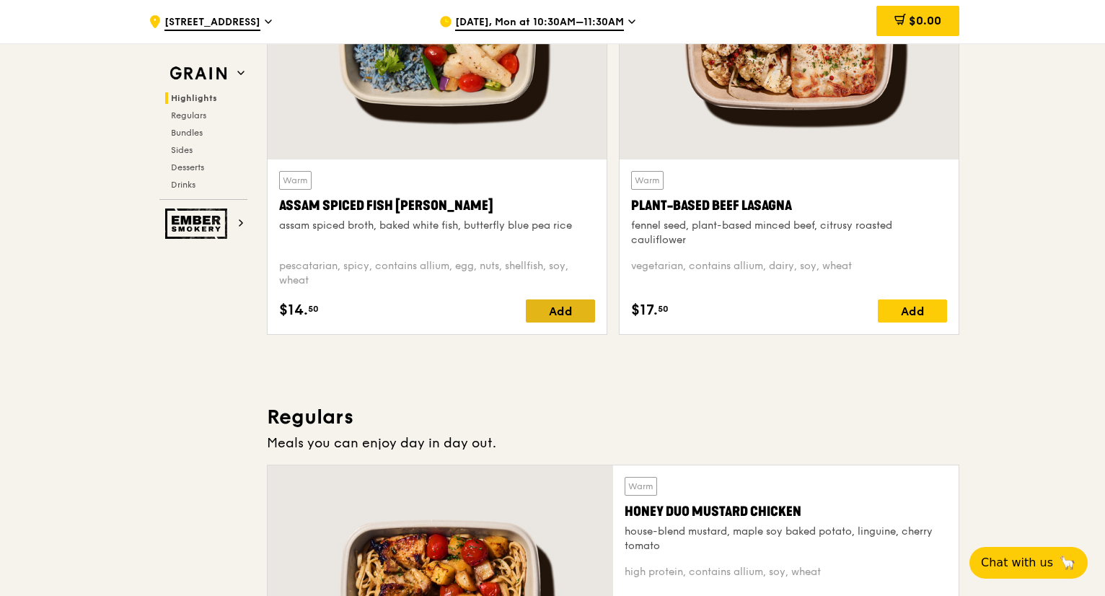
click at [583, 315] on div "Add" at bounding box center [560, 310] width 69 height 23
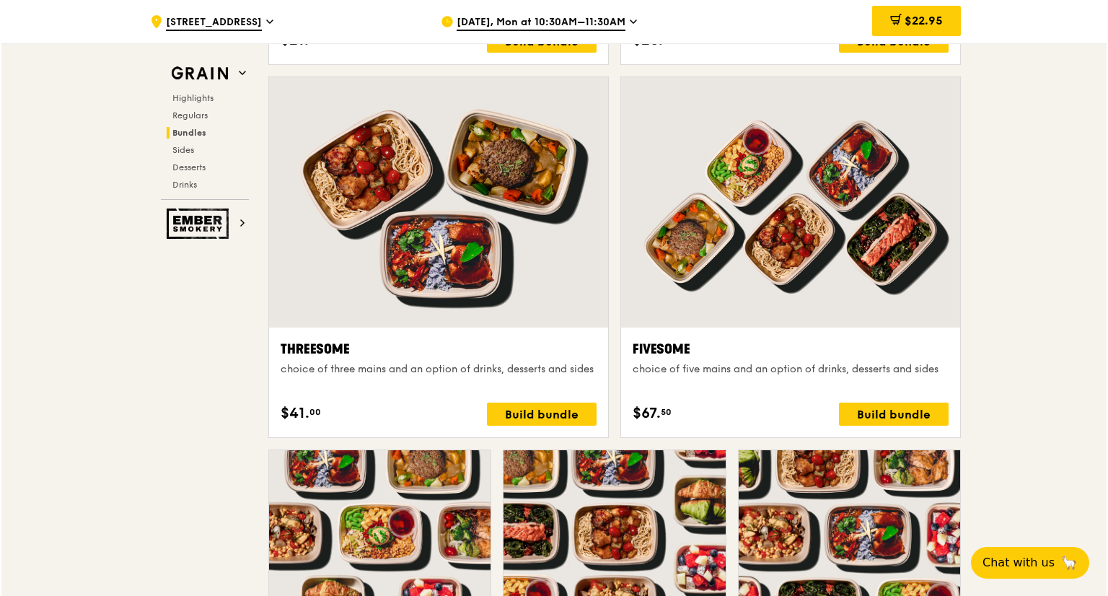
scroll to position [2446, 0]
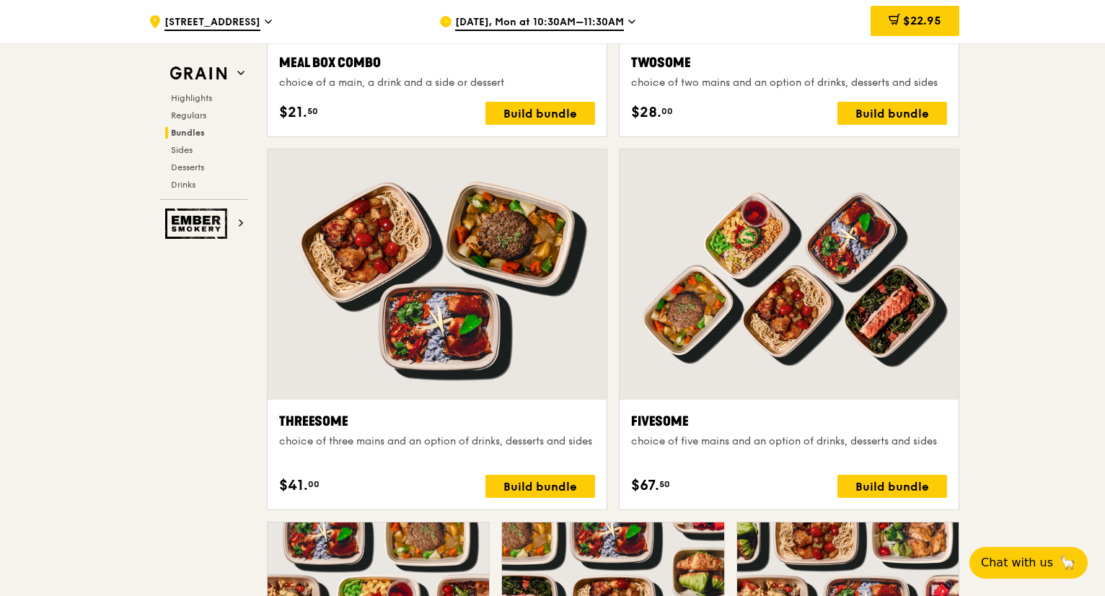
click at [516, 369] on div at bounding box center [437, 274] width 339 height 250
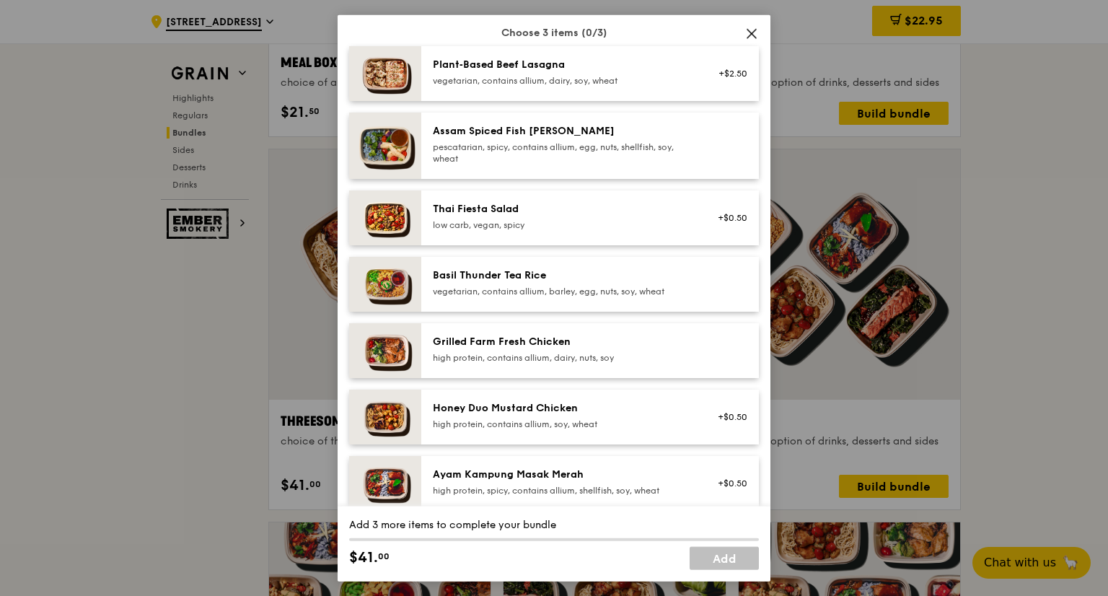
scroll to position [144, 0]
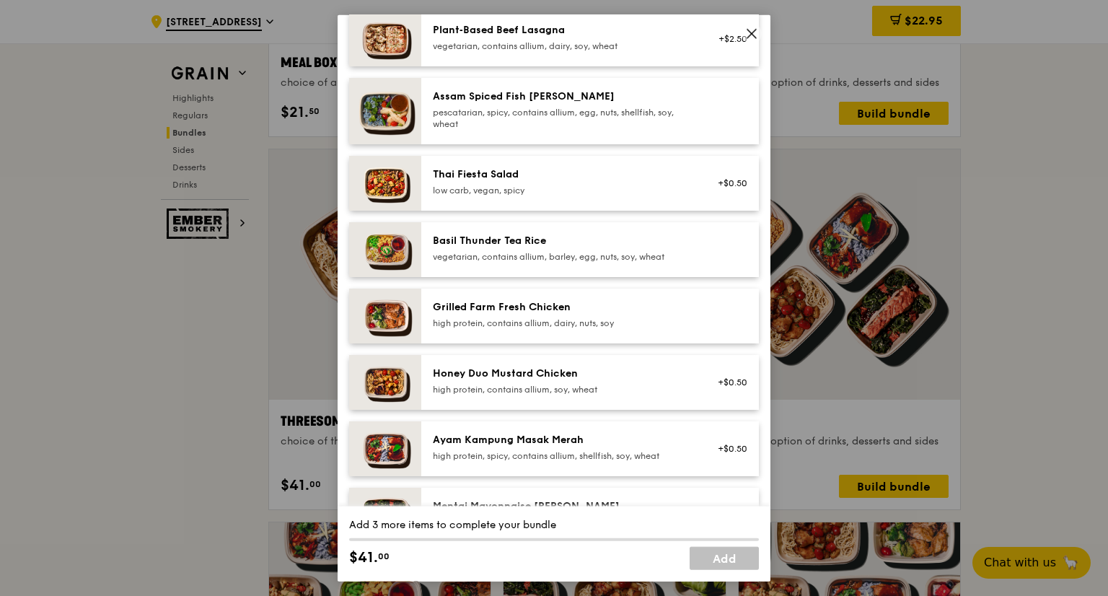
click at [617, 452] on div "high protein, spicy, contains allium, shellfish, soy, wheat" at bounding box center [562, 456] width 259 height 12
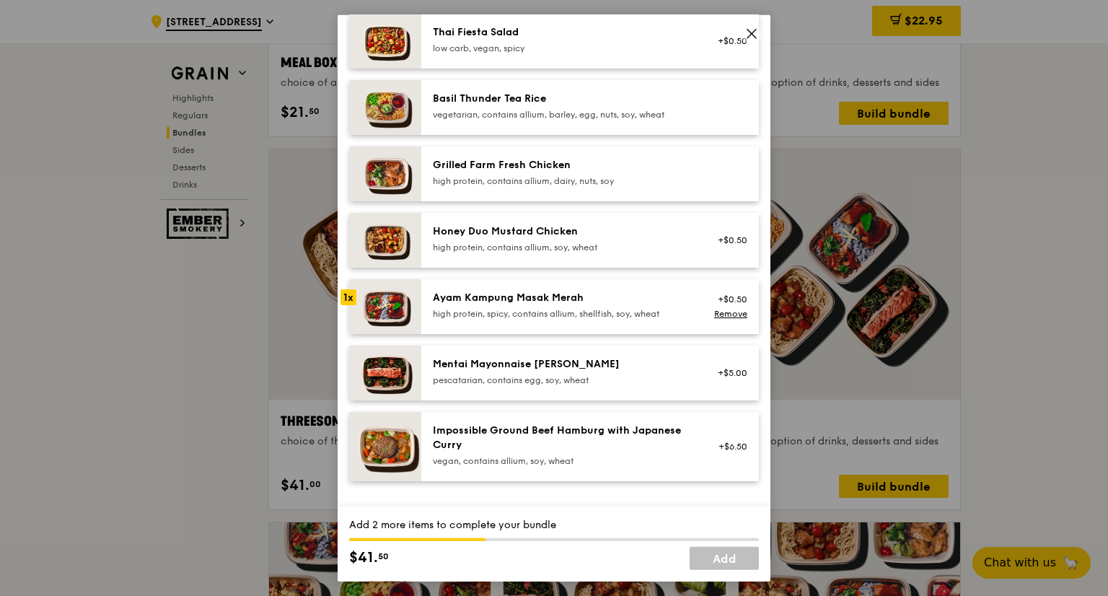
scroll to position [361, 0]
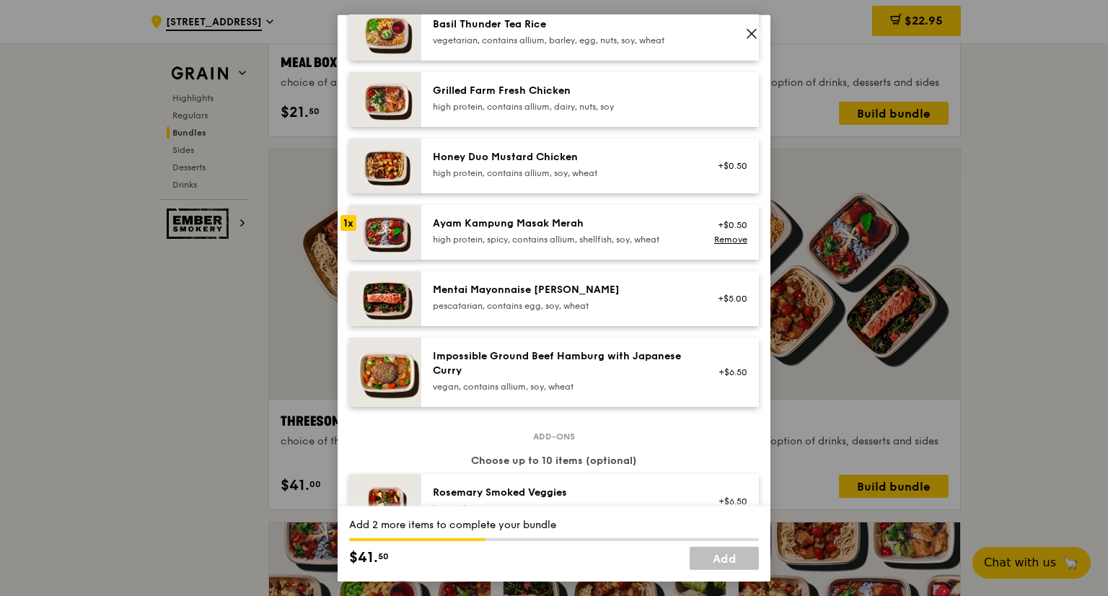
click at [617, 294] on div "Mentai Mayonnaise [PERSON_NAME]" at bounding box center [562, 290] width 259 height 14
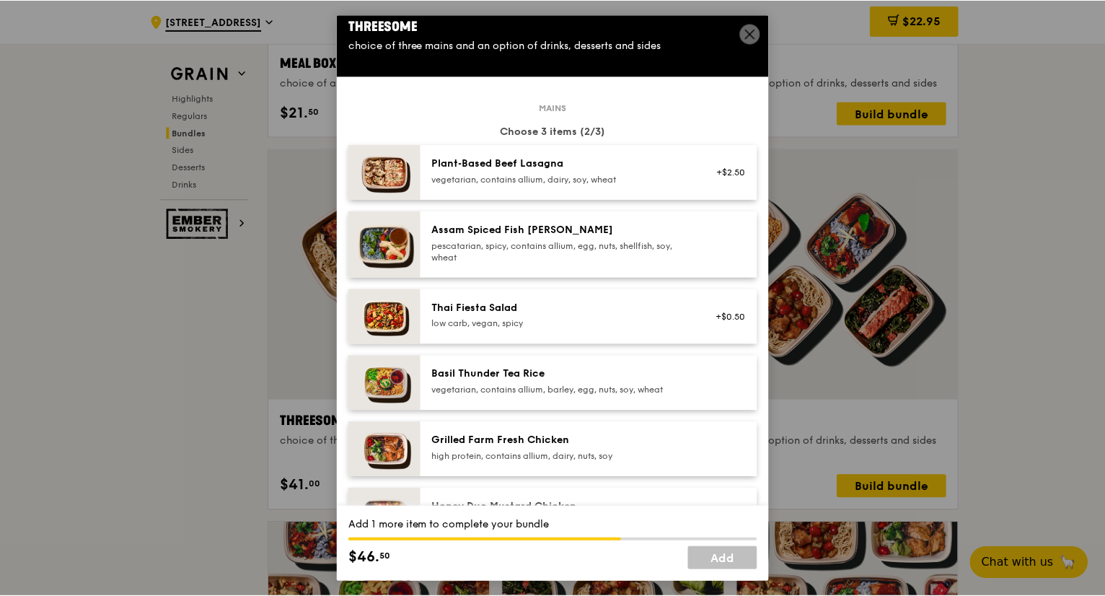
scroll to position [0, 0]
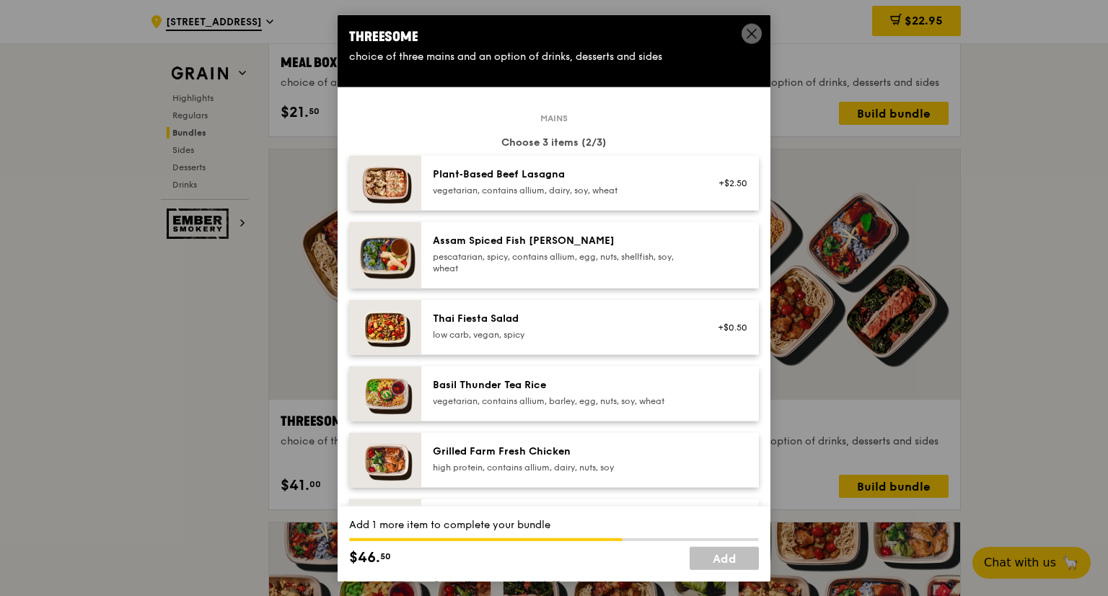
click at [684, 266] on div "Assam Spiced Fish Curry pescatarian, spicy, contains allium, egg, nuts, shellfi…" at bounding box center [562, 255] width 276 height 43
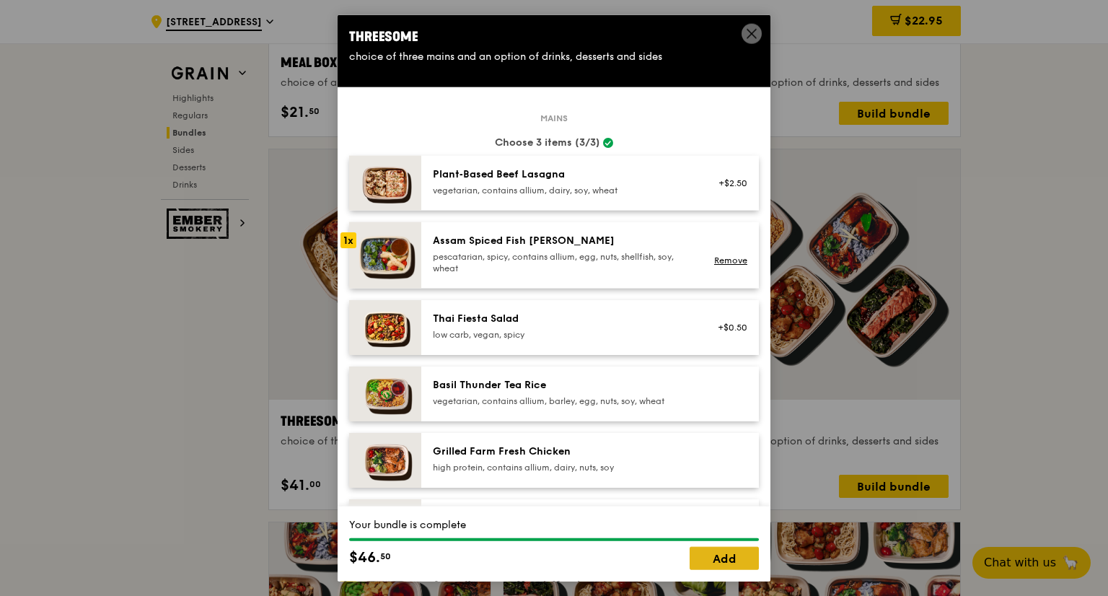
click at [715, 554] on link "Add" at bounding box center [723, 557] width 69 height 23
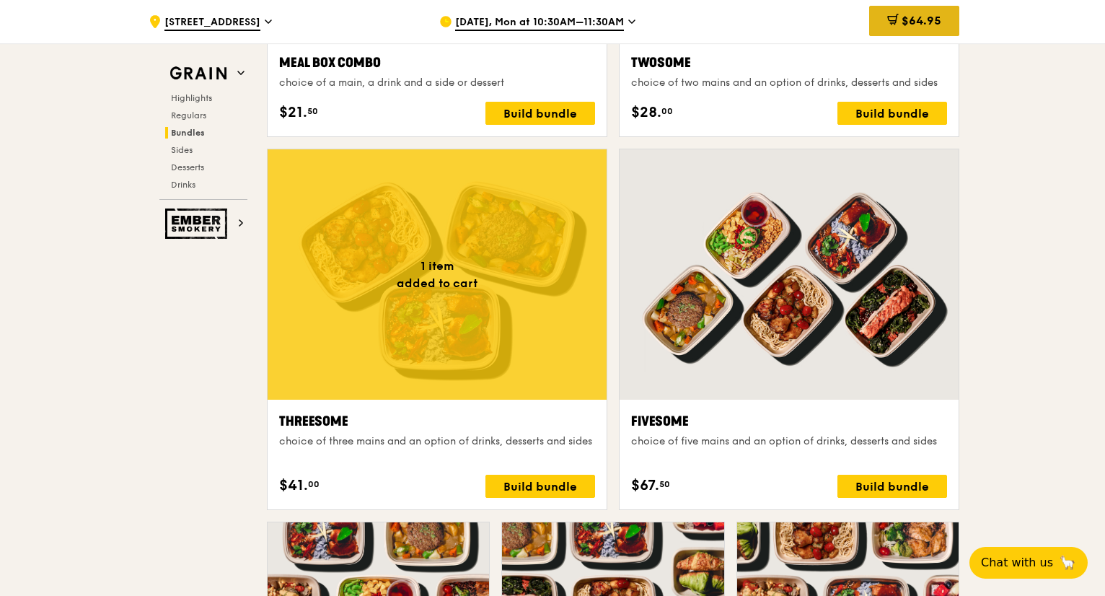
click at [916, 22] on span "$64.95" at bounding box center [921, 21] width 40 height 14
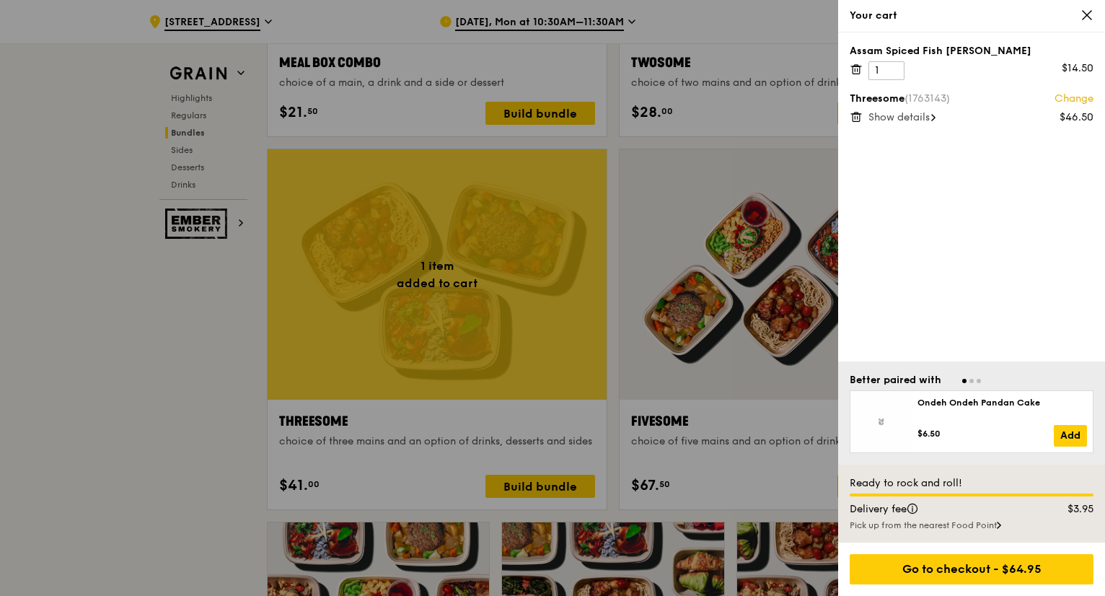
click at [855, 70] on icon at bounding box center [855, 70] width 0 height 3
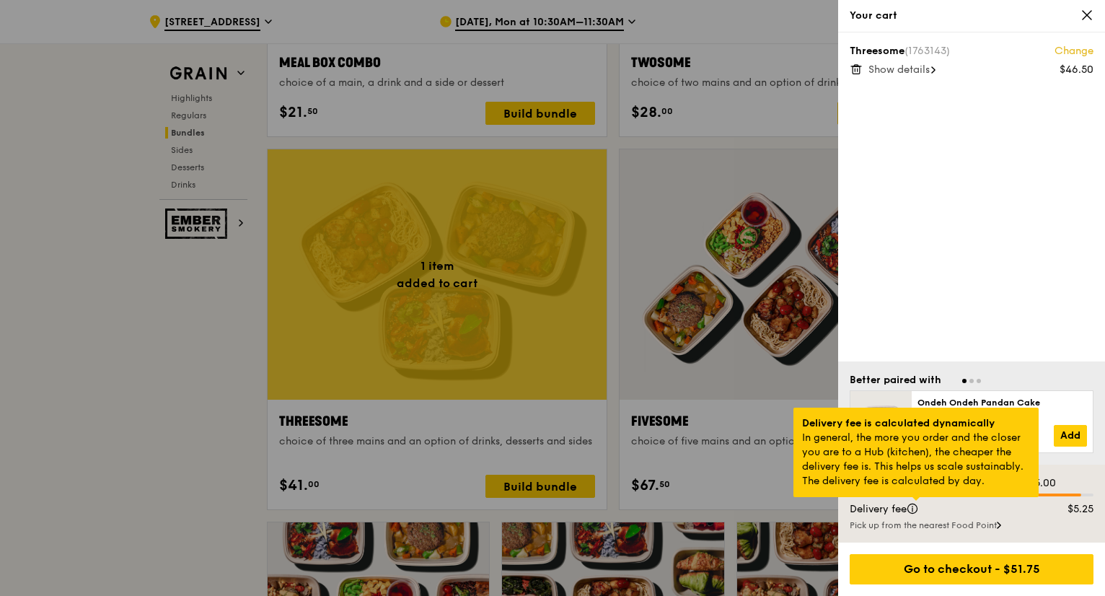
click at [914, 501] on div at bounding box center [915, 499] width 7 height 4
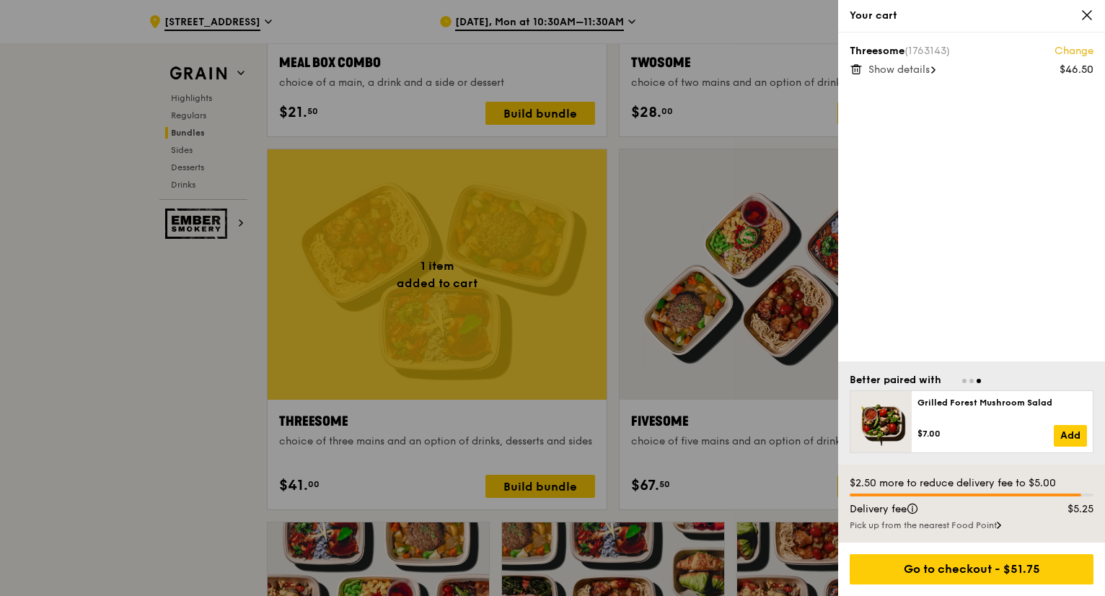
click at [1089, 14] on icon at bounding box center [1086, 15] width 13 height 13
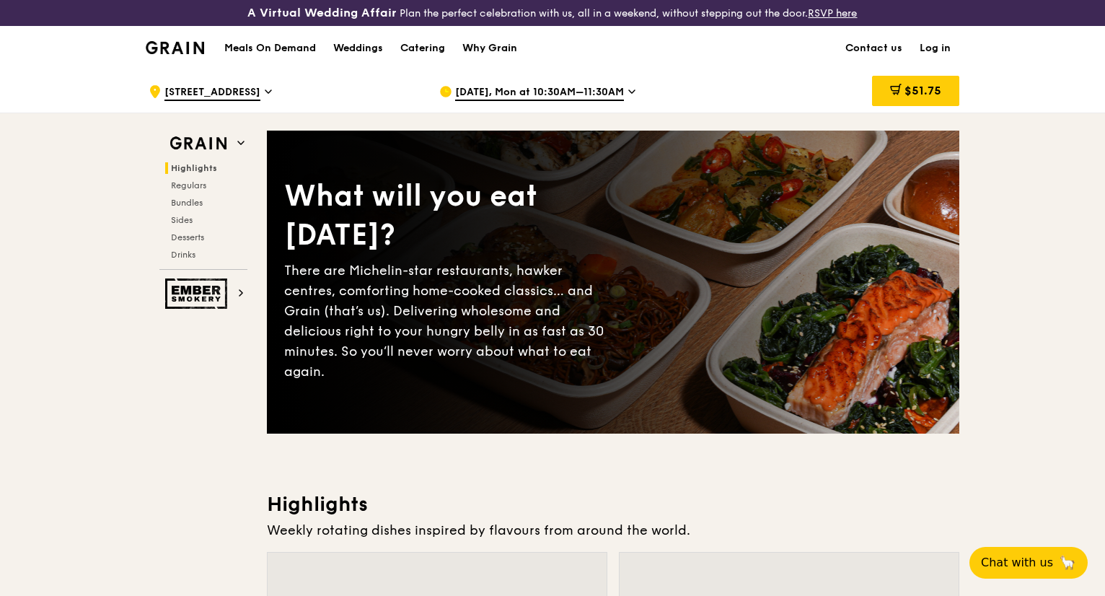
click at [483, 44] on div "Why Grain" at bounding box center [489, 48] width 55 height 43
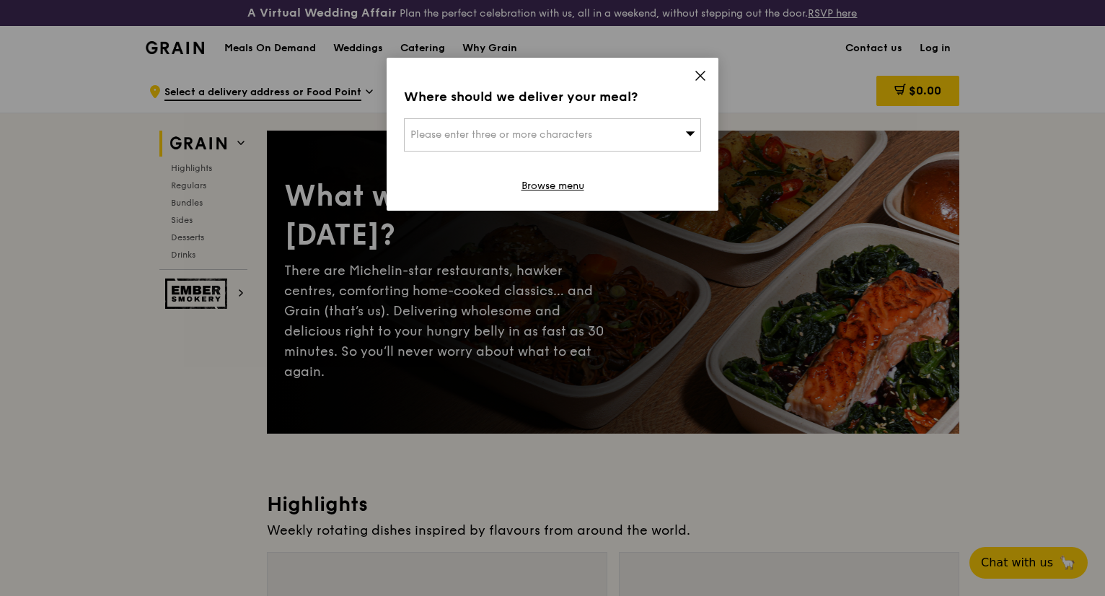
click at [697, 79] on icon at bounding box center [700, 75] width 9 height 9
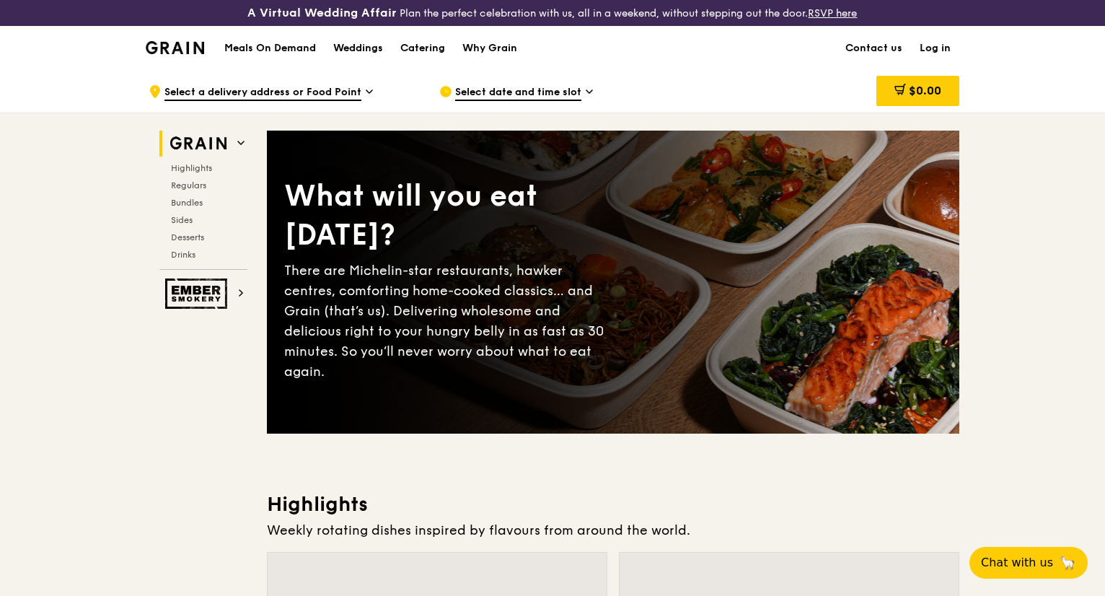
click at [929, 50] on link "Log in" at bounding box center [935, 48] width 48 height 43
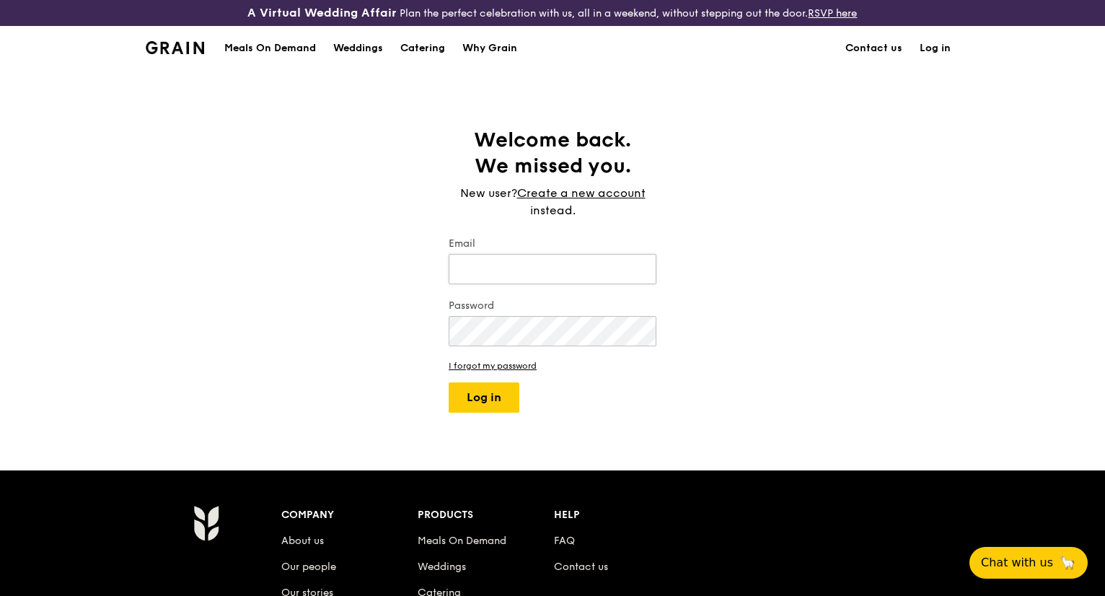
click at [485, 263] on input "Email" at bounding box center [553, 269] width 208 height 30
click at [782, 229] on div "Welcome back. We missed you. New user? Create a new account instead. Email Pass…" at bounding box center [552, 270] width 1105 height 286
click at [629, 188] on link "Create a new account" at bounding box center [581, 193] width 128 height 17
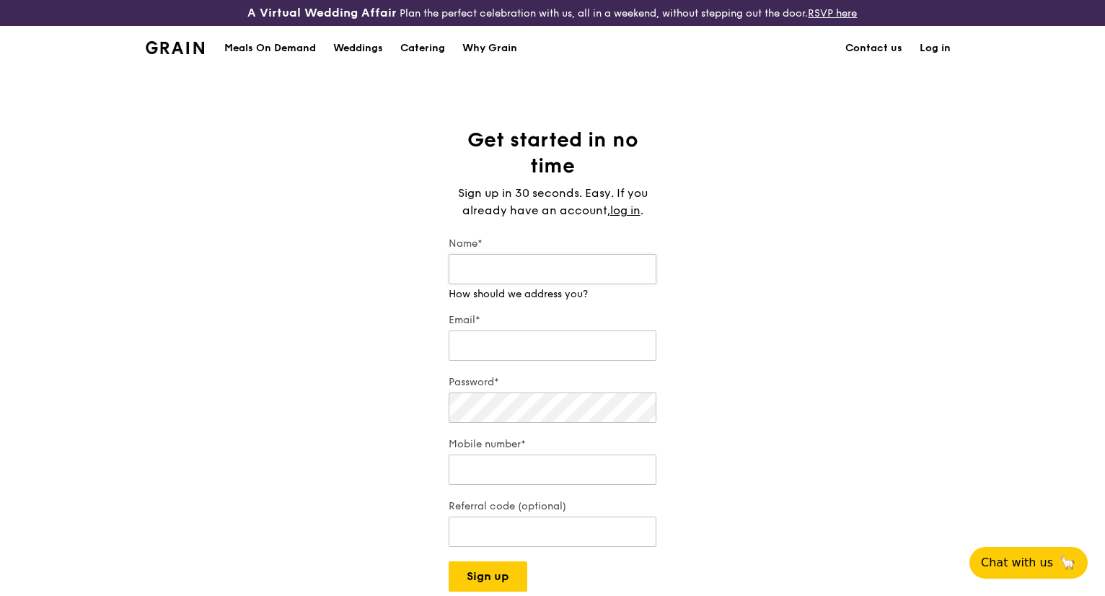
click at [570, 279] on input "Name*" at bounding box center [553, 269] width 208 height 30
click at [570, 279] on input "Hel" at bounding box center [553, 269] width 208 height 30
type input "[PERSON_NAME]"
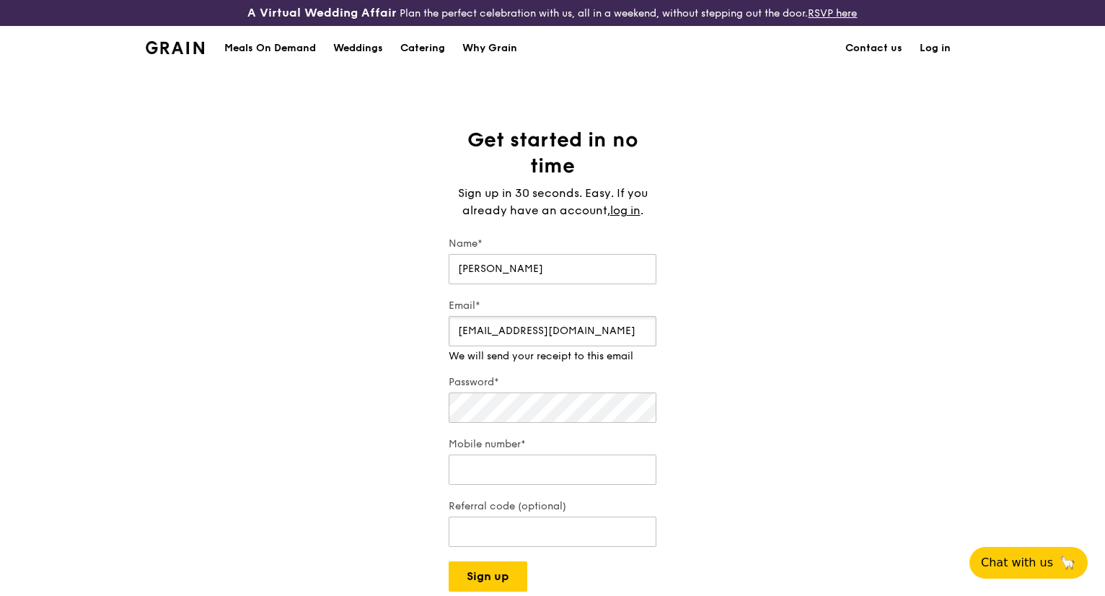
type input "[EMAIL_ADDRESS][DOMAIN_NAME]"
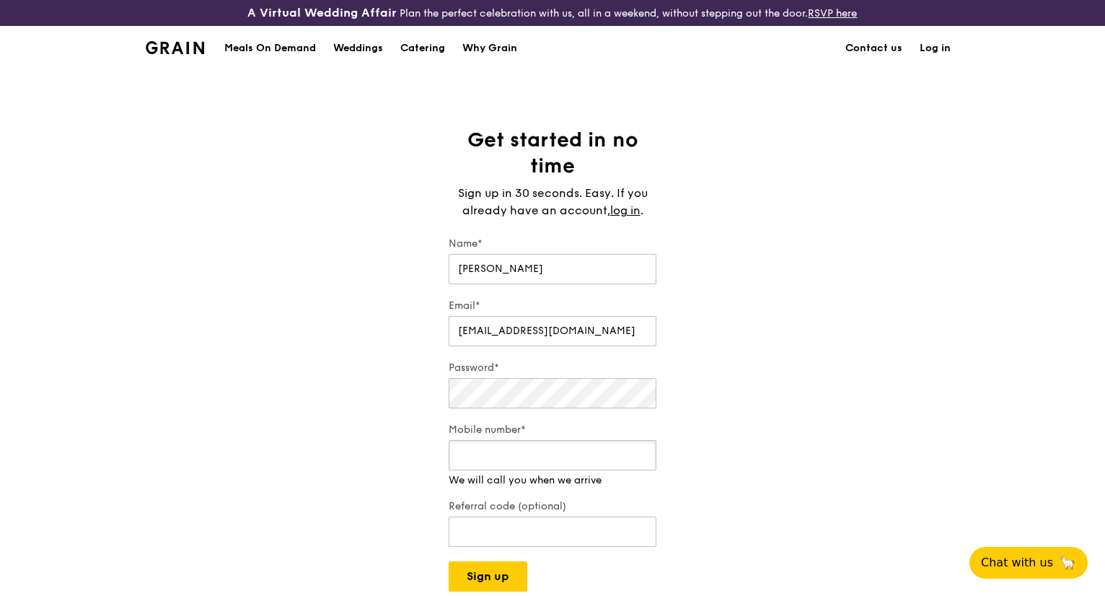
drag, startPoint x: 552, startPoint y: 465, endPoint x: 622, endPoint y: 442, distance: 74.3
click at [552, 465] on input "Mobile number*" at bounding box center [553, 455] width 208 height 30
type input "93631813"
click at [700, 438] on div "Get started in no time Sign up in 30 seconds. Easy. If you already have an acco…" at bounding box center [552, 359] width 1105 height 464
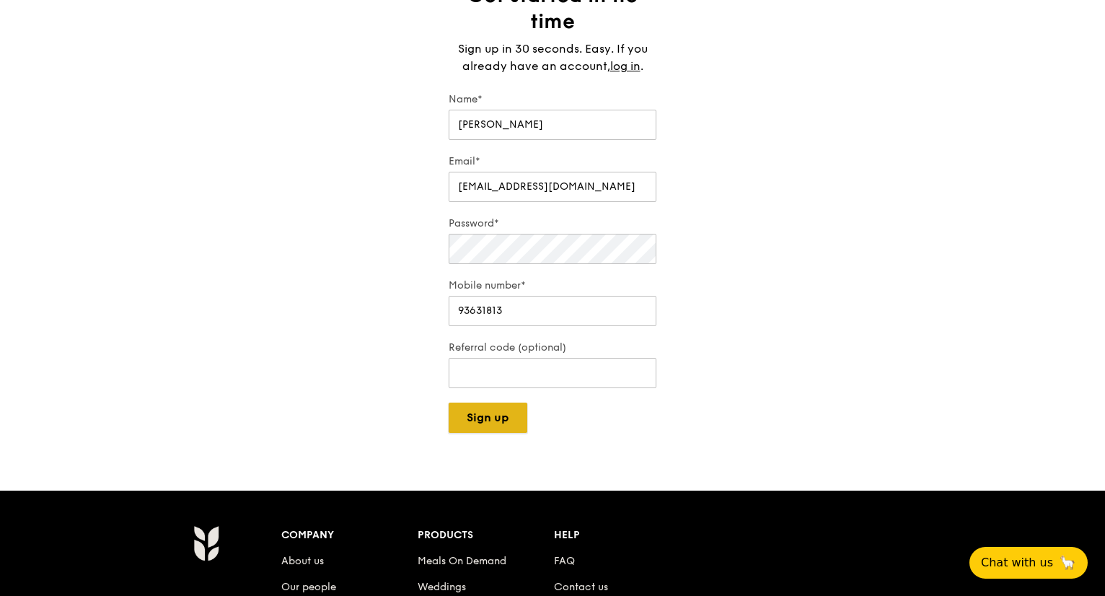
click at [506, 421] on button "Sign up" at bounding box center [488, 417] width 79 height 30
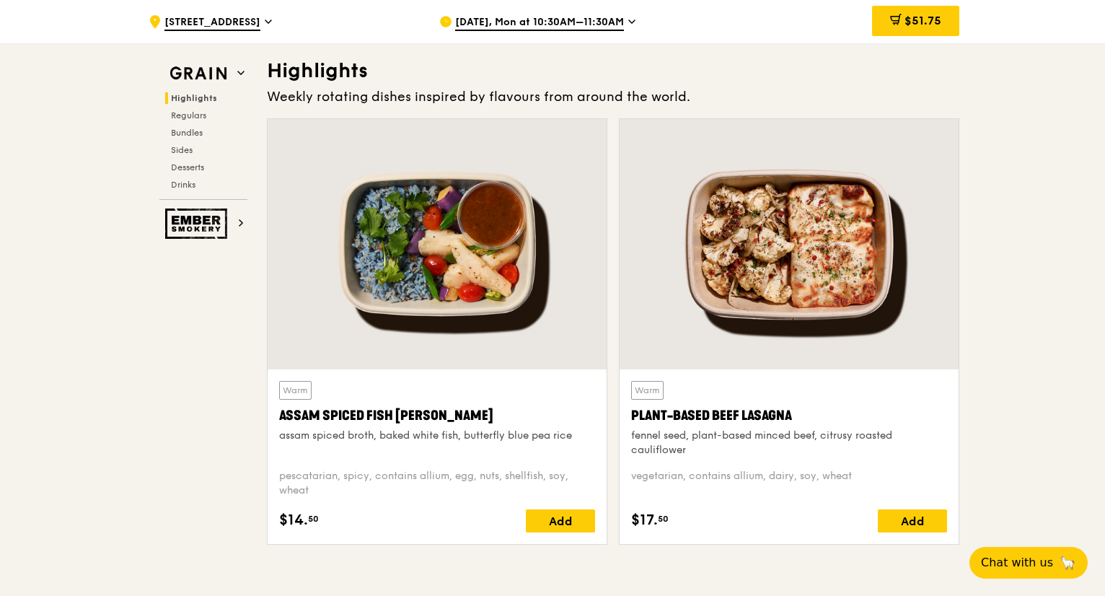
scroll to position [505, 0]
